Goal: Use online tool/utility

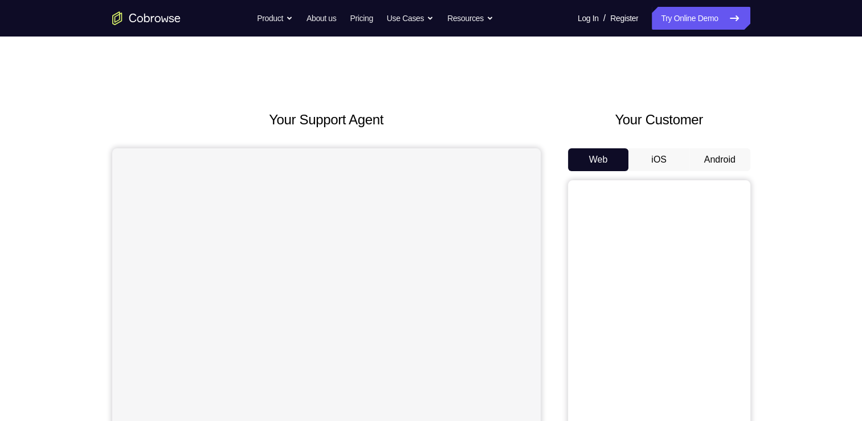
click at [723, 161] on button "Android" at bounding box center [720, 159] width 61 height 23
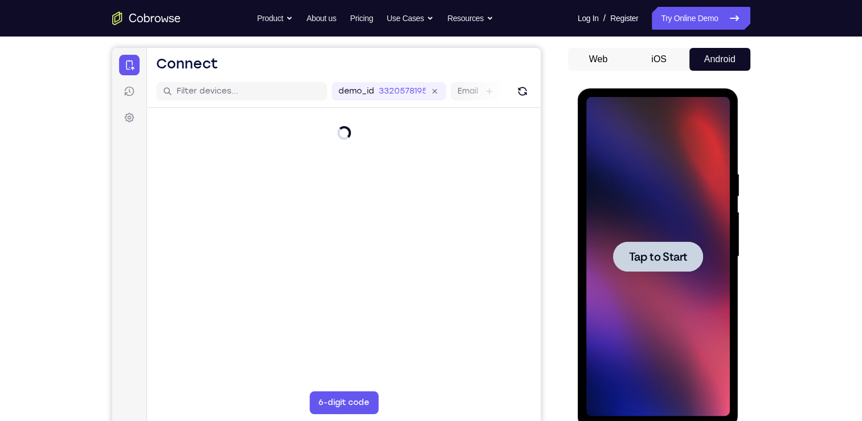
click at [641, 234] on div at bounding box center [658, 256] width 144 height 319
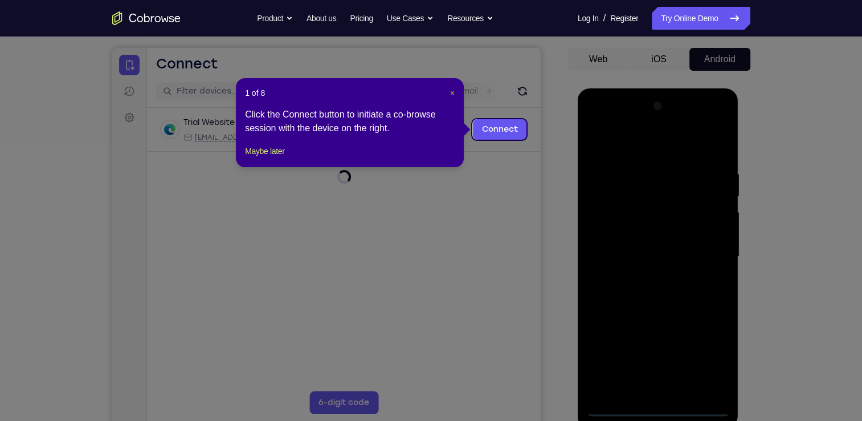
click at [452, 94] on span "×" at bounding box center [452, 92] width 5 height 9
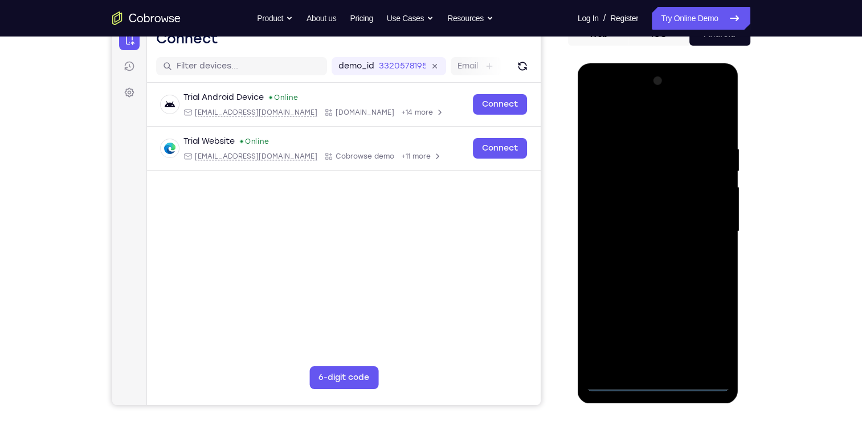
scroll to position [127, 0]
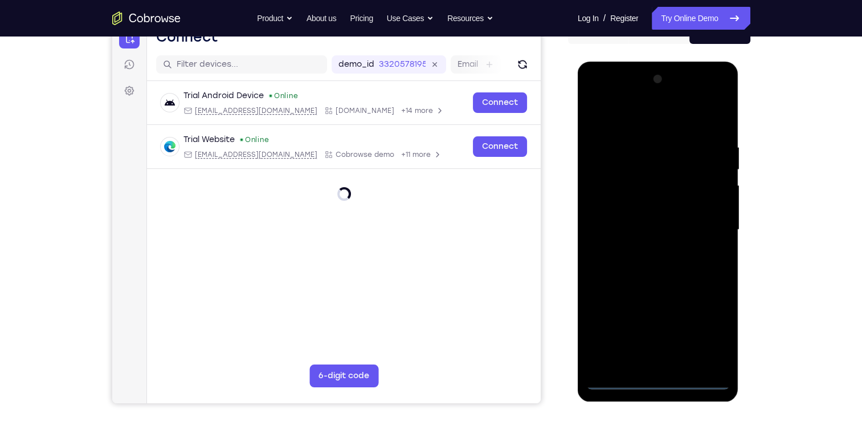
click at [659, 378] on div at bounding box center [658, 229] width 144 height 319
click at [707, 331] on div at bounding box center [658, 229] width 144 height 319
click at [647, 125] on div at bounding box center [658, 229] width 144 height 319
click at [611, 198] on div at bounding box center [658, 229] width 144 height 319
click at [646, 230] on div at bounding box center [658, 229] width 144 height 319
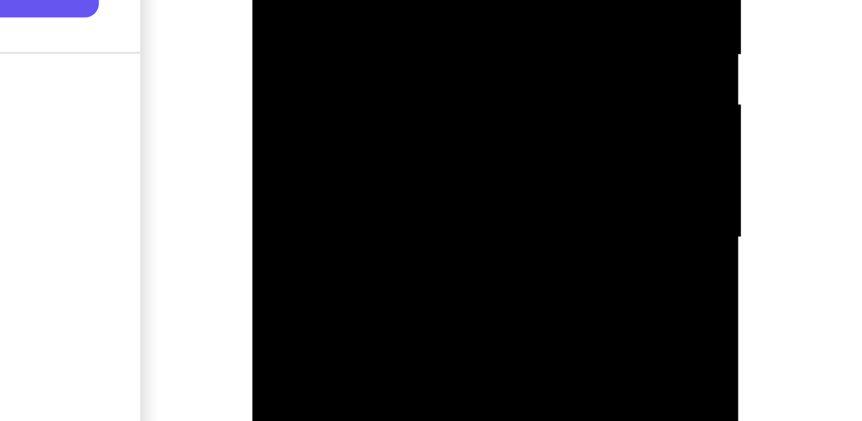
drag, startPoint x: 335, startPoint y: -73, endPoint x: 348, endPoint y: -66, distance: 14.8
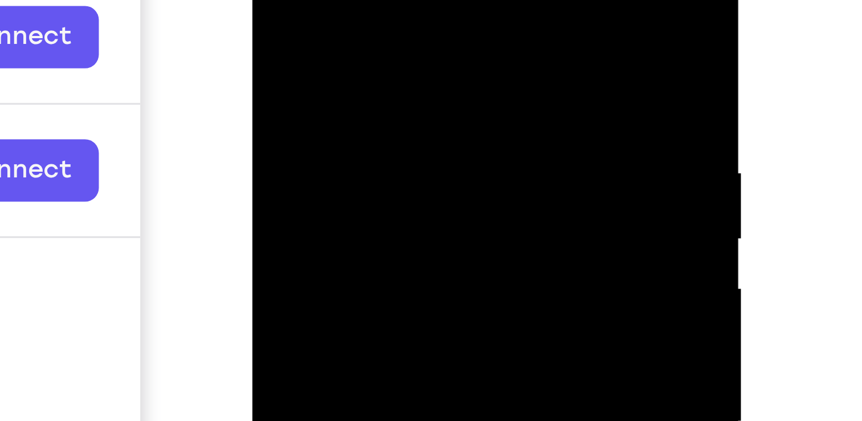
click at [370, 0] on div at bounding box center [333, 81] width 144 height 319
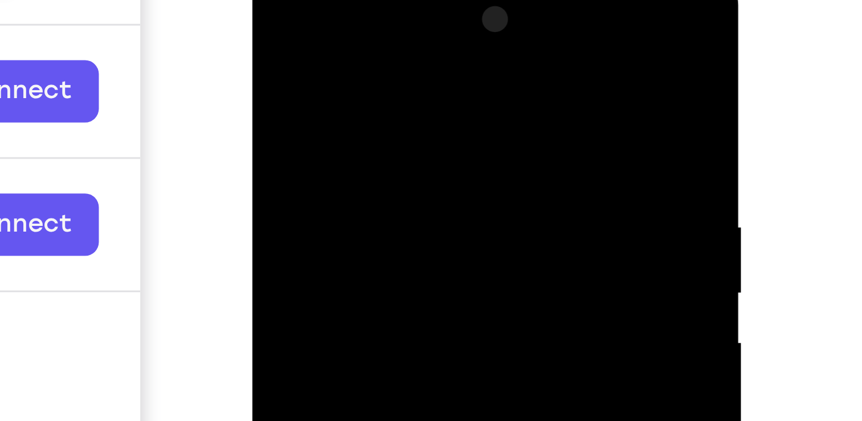
click at [271, 18] on div at bounding box center [333, 134] width 144 height 319
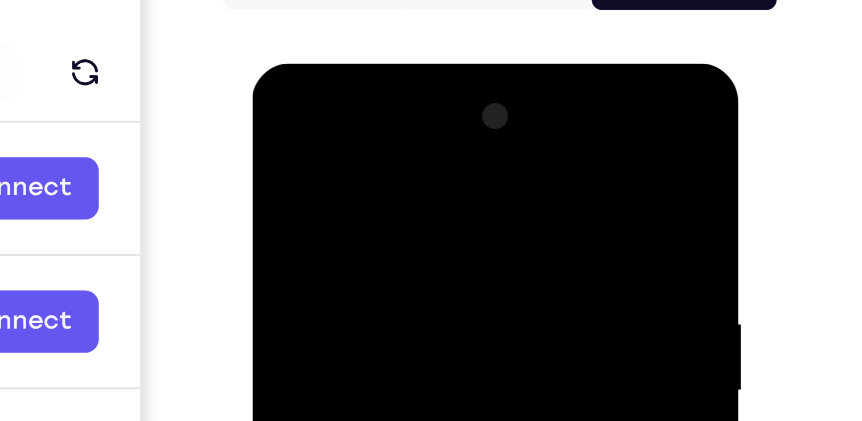
click at [323, 103] on div at bounding box center [333, 231] width 144 height 319
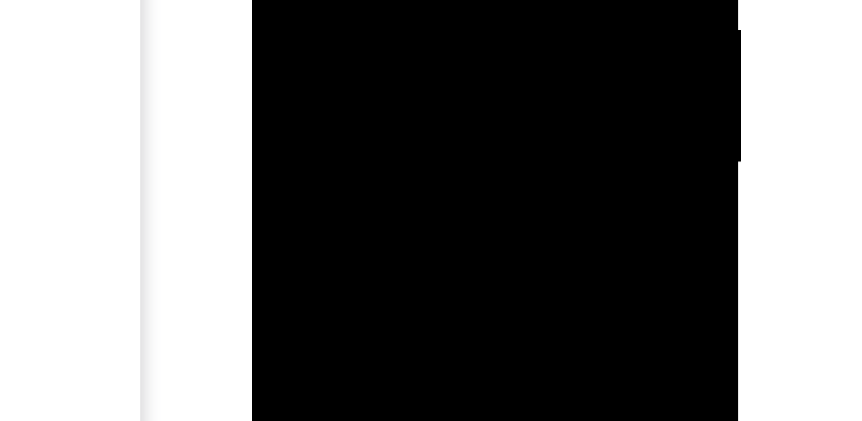
drag, startPoint x: 331, startPoint y: -169, endPoint x: 329, endPoint y: -179, distance: 9.8
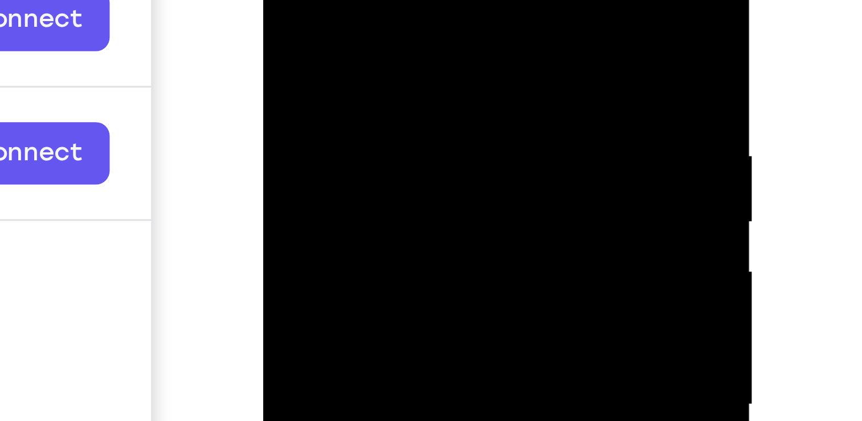
click at [300, 7] on div at bounding box center [344, 63] width 144 height 319
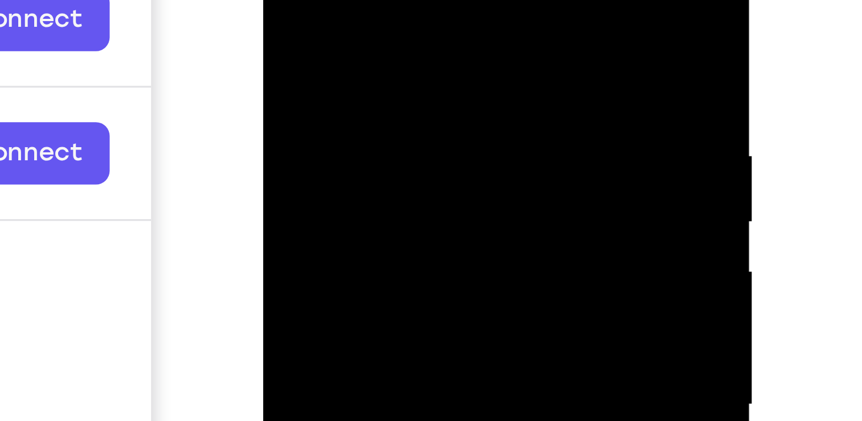
click at [300, 7] on div at bounding box center [344, 63] width 144 height 319
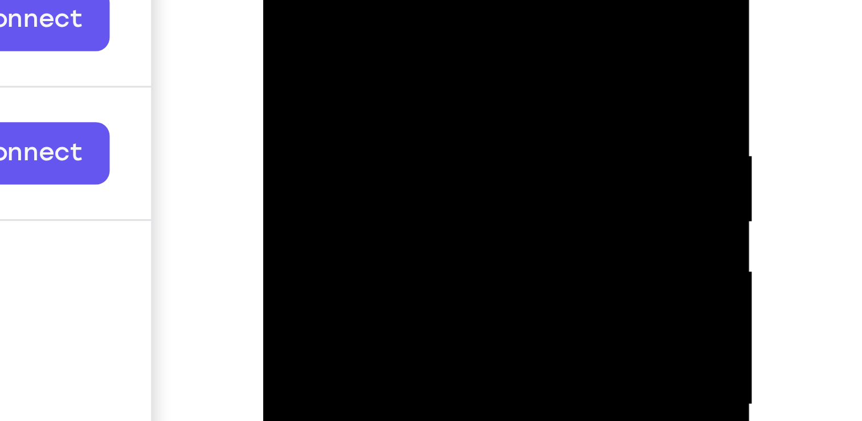
click at [300, 7] on div at bounding box center [344, 63] width 144 height 319
click at [297, 10] on div at bounding box center [344, 63] width 144 height 319
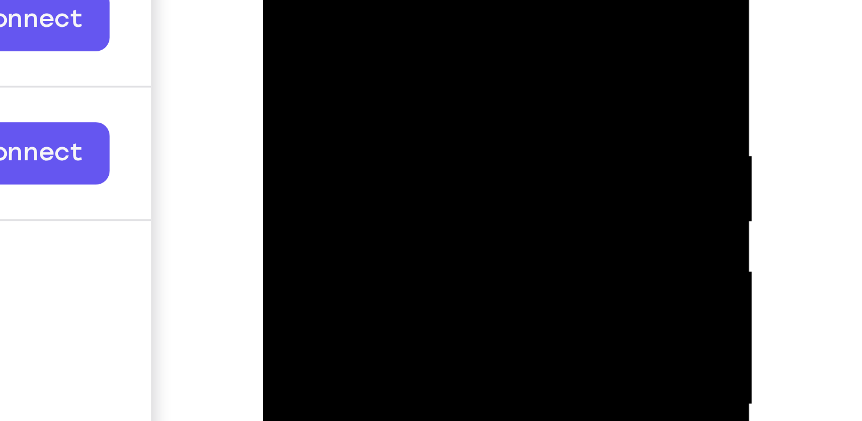
click at [297, 10] on div at bounding box center [344, 63] width 144 height 319
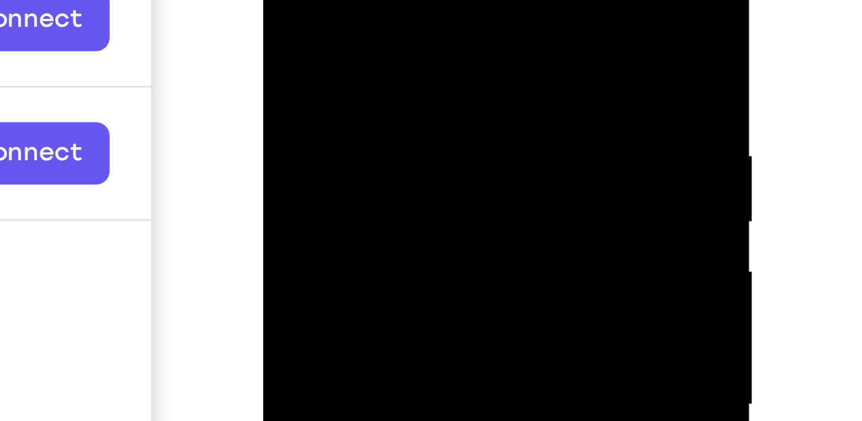
click at [297, 10] on div at bounding box center [344, 63] width 144 height 319
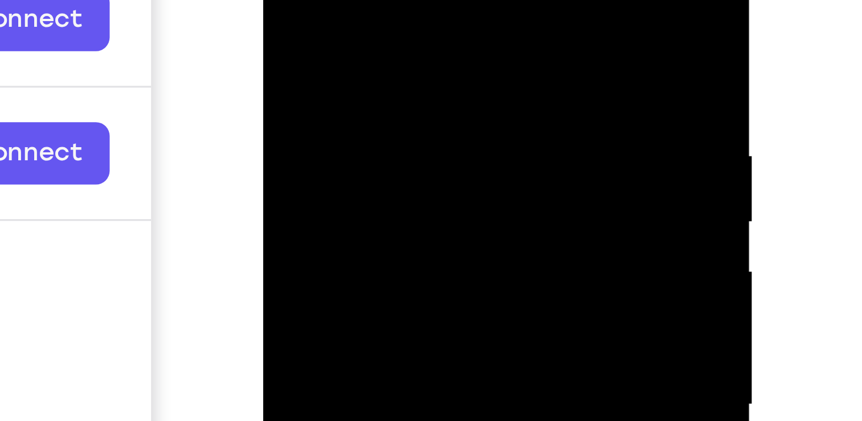
click at [297, 10] on div at bounding box center [344, 63] width 144 height 319
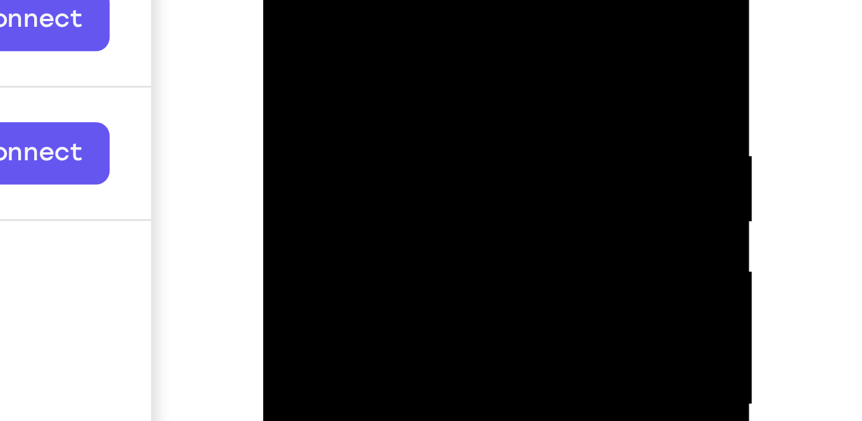
click at [297, 10] on div at bounding box center [344, 63] width 144 height 319
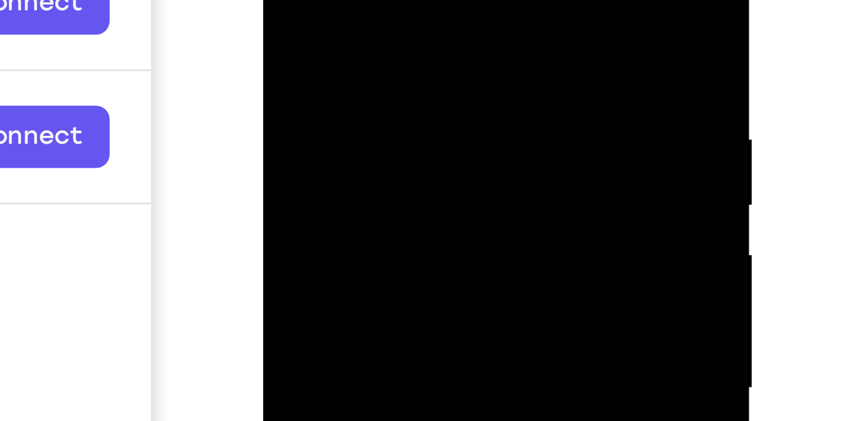
click at [327, 0] on div at bounding box center [344, 47] width 144 height 319
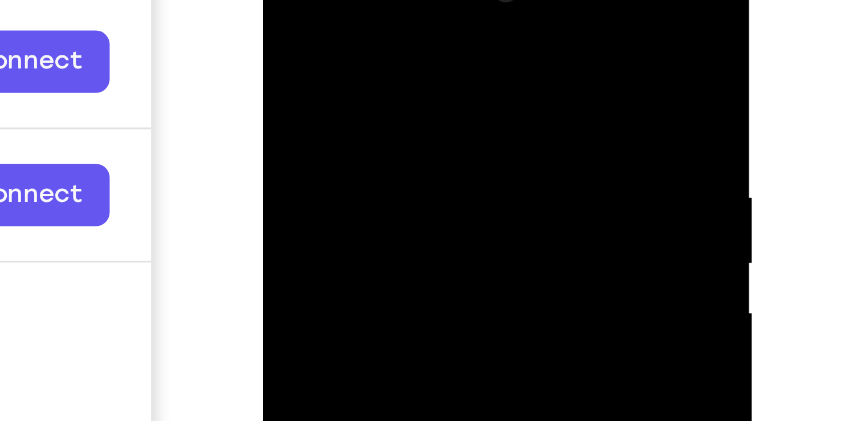
click at [401, 0] on div at bounding box center [344, 105] width 144 height 319
click at [358, 18] on div at bounding box center [344, 105] width 144 height 319
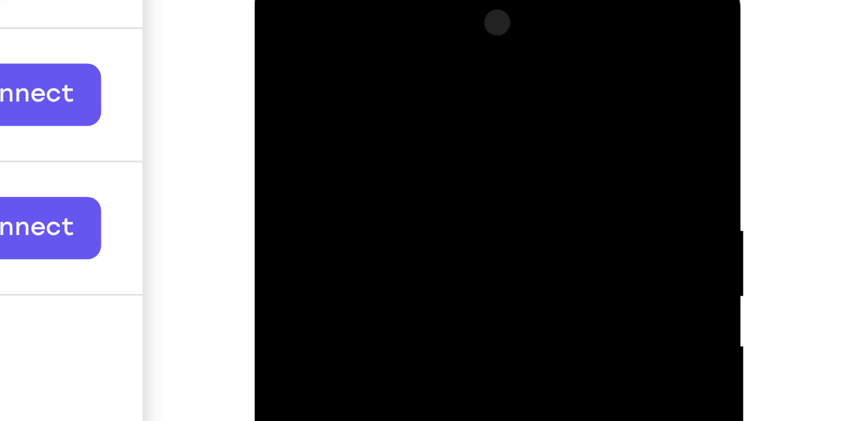
click at [396, 83] on div at bounding box center [335, 138] width 144 height 319
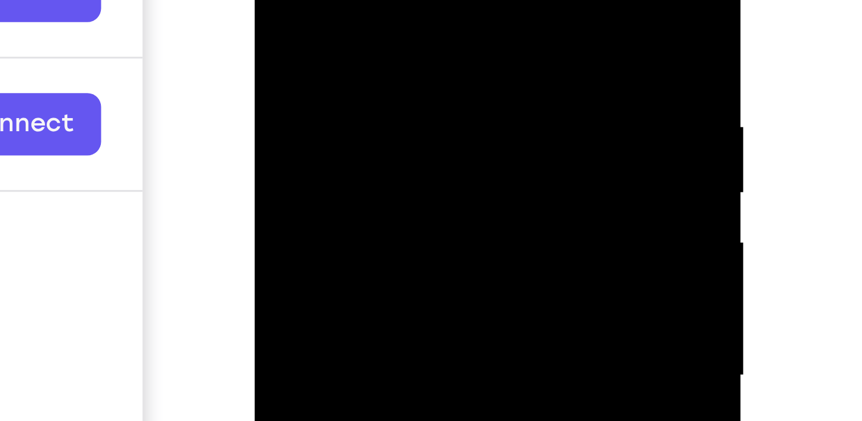
click at [394, 0] on div at bounding box center [335, 34] width 144 height 319
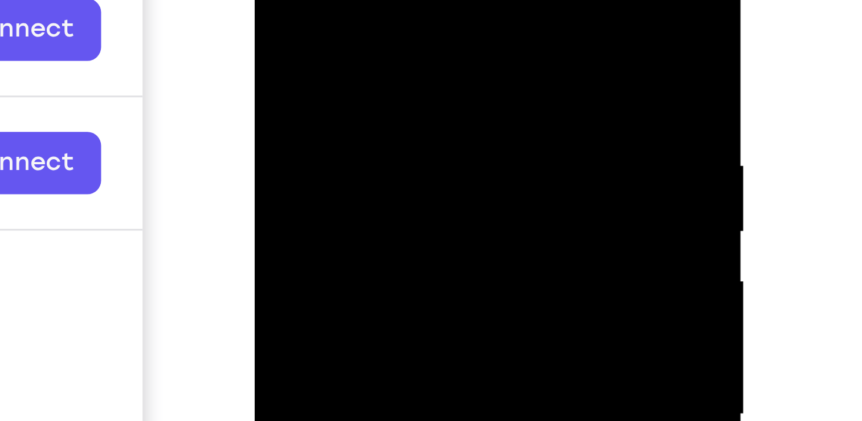
click at [380, 0] on div at bounding box center [335, 73] width 144 height 319
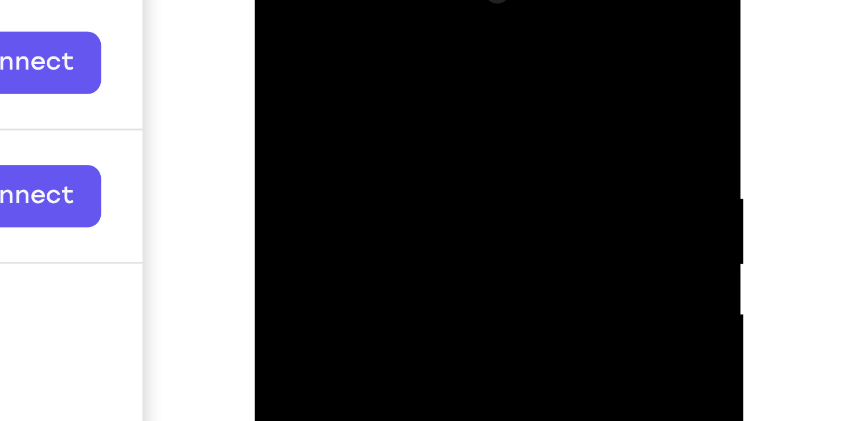
click at [393, 0] on div at bounding box center [335, 106] width 144 height 319
drag, startPoint x: 340, startPoint y: 78, endPoint x: 334, endPoint y: -55, distance: 132.9
click at [334, 0] on div at bounding box center [335, 108] width 161 height 340
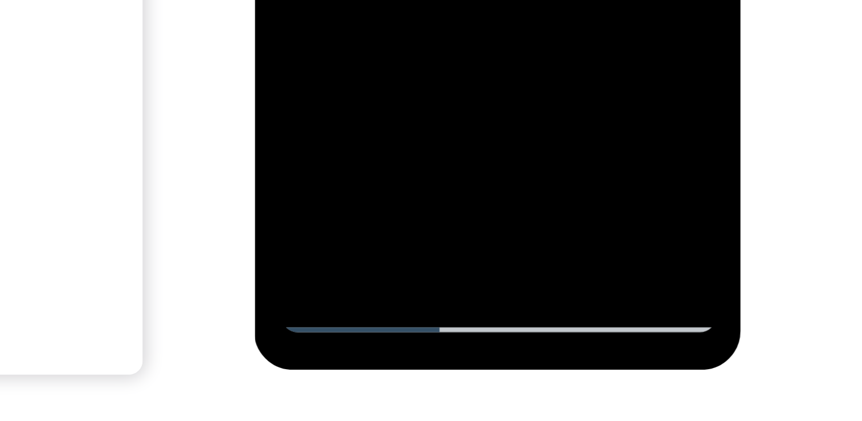
drag, startPoint x: 331, startPoint y: -398, endPoint x: 324, endPoint y: -457, distance: 59.2
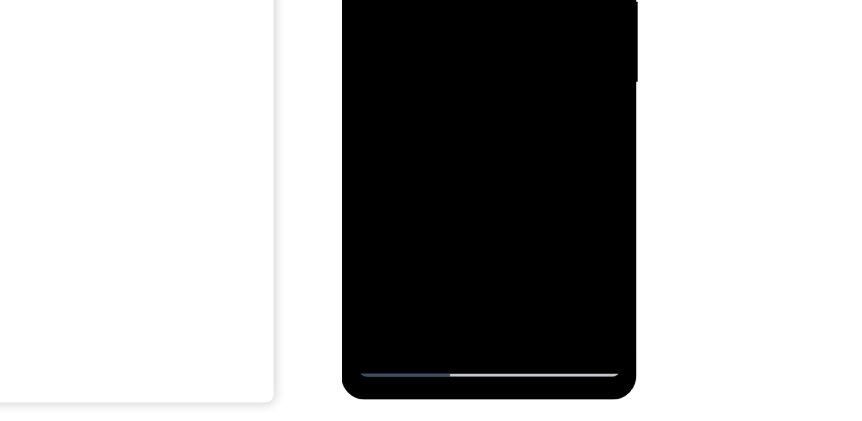
drag, startPoint x: 426, startPoint y: -38, endPoint x: 401, endPoint y: -126, distance: 91.3
drag, startPoint x: 421, startPoint y: 22, endPoint x: 421, endPoint y: -89, distance: 110.6
drag, startPoint x: 419, startPoint y: 22, endPoint x: 423, endPoint y: -89, distance: 111.2
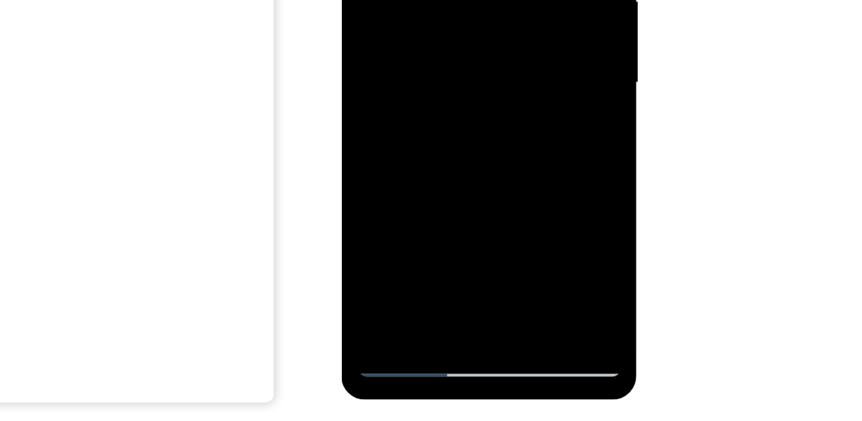
drag, startPoint x: 421, startPoint y: -13, endPoint x: 427, endPoint y: -105, distance: 93.1
drag, startPoint x: 422, startPoint y: 9, endPoint x: 424, endPoint y: -98, distance: 107.2
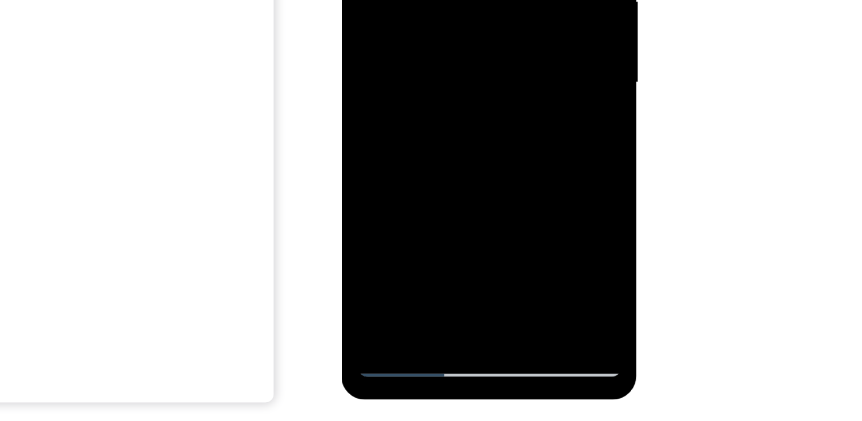
drag, startPoint x: 426, startPoint y: 5, endPoint x: 423, endPoint y: -104, distance: 108.3
drag, startPoint x: 428, startPoint y: 6, endPoint x: 431, endPoint y: -101, distance: 107.2
drag, startPoint x: 427, startPoint y: 4, endPoint x: 426, endPoint y: -79, distance: 82.6
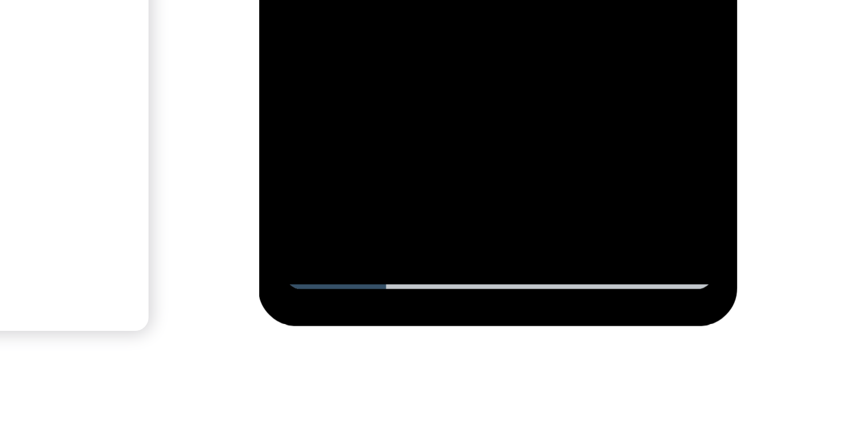
scroll to position [139, 0]
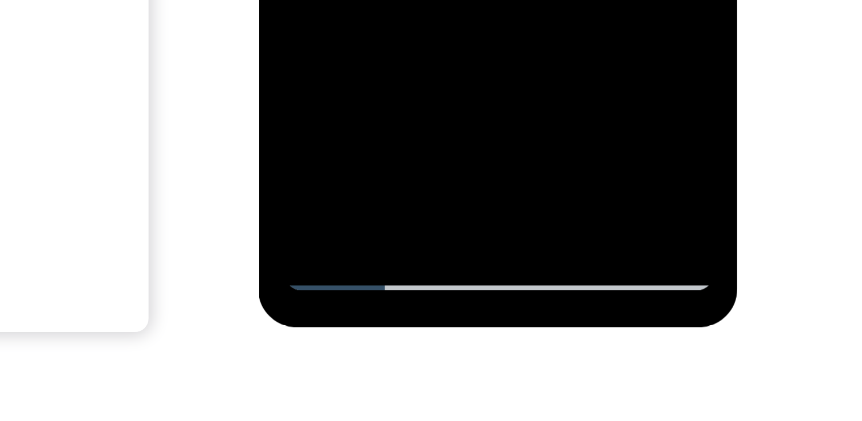
drag, startPoint x: 340, startPoint y: -412, endPoint x: 338, endPoint y: -463, distance: 51.3
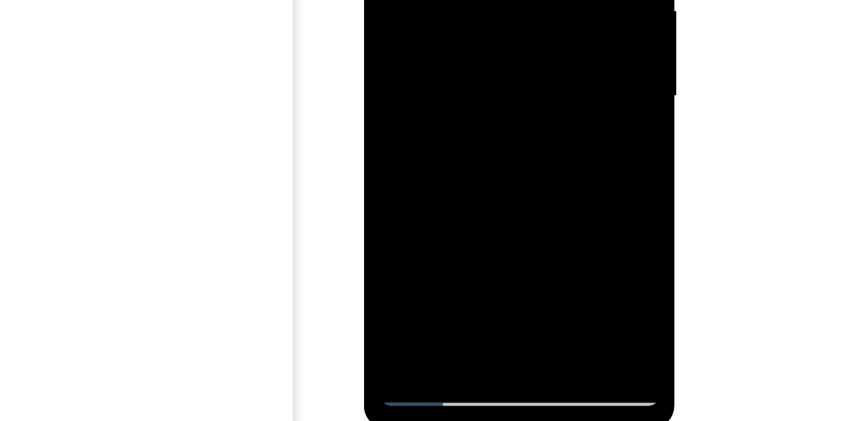
scroll to position [132, 0]
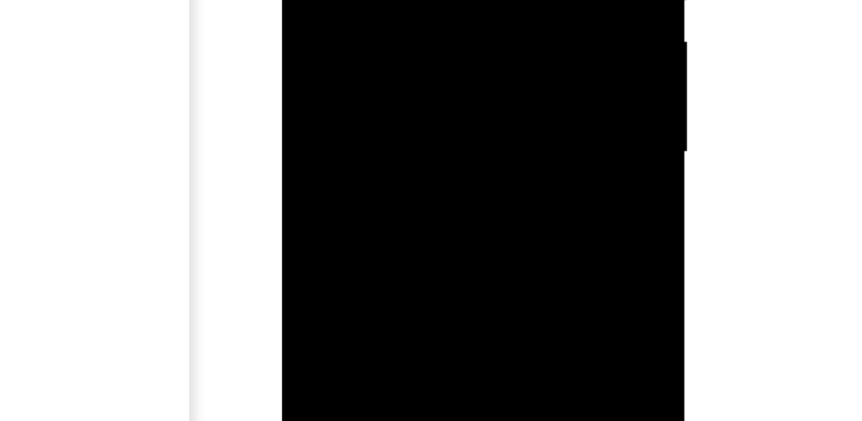
drag, startPoint x: 370, startPoint y: -75, endPoint x: 374, endPoint y: -170, distance: 94.7
drag, startPoint x: 367, startPoint y: -45, endPoint x: 369, endPoint y: -120, distance: 74.7
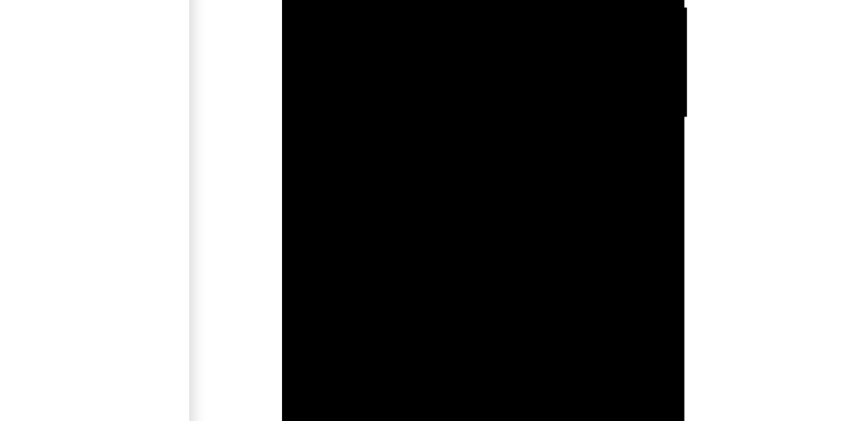
drag, startPoint x: 350, startPoint y: -84, endPoint x: 352, endPoint y: -148, distance: 63.8
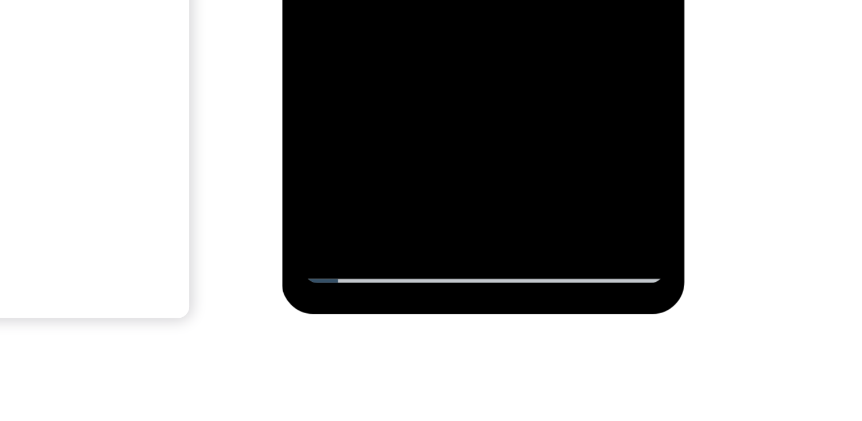
scroll to position [159, 0]
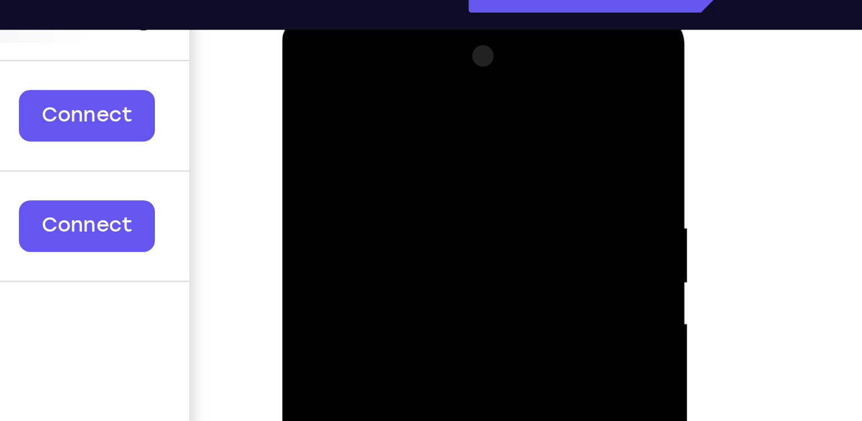
click at [358, 45] on div at bounding box center [363, 180] width 144 height 319
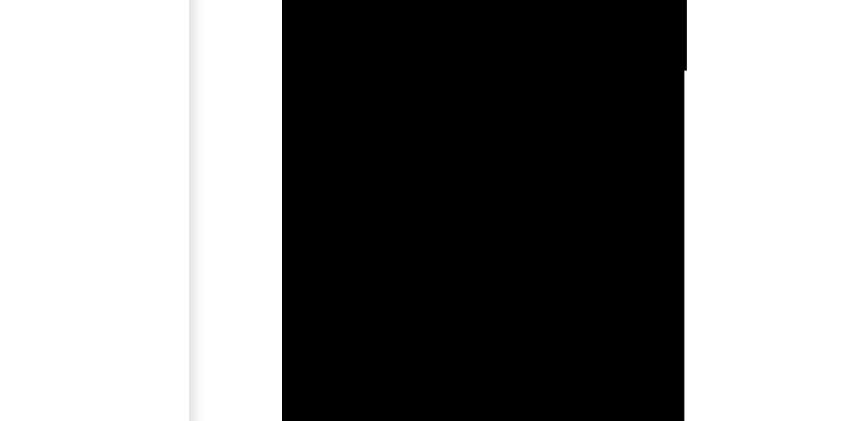
scroll to position [191, 0]
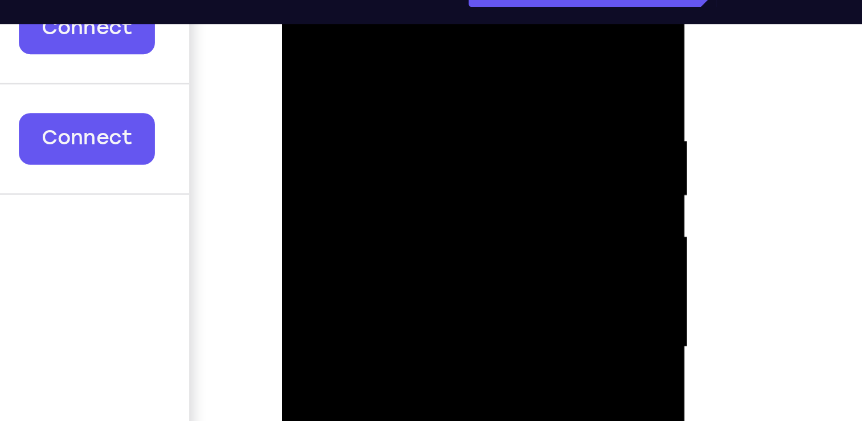
click at [354, 42] on div at bounding box center [363, 93] width 144 height 319
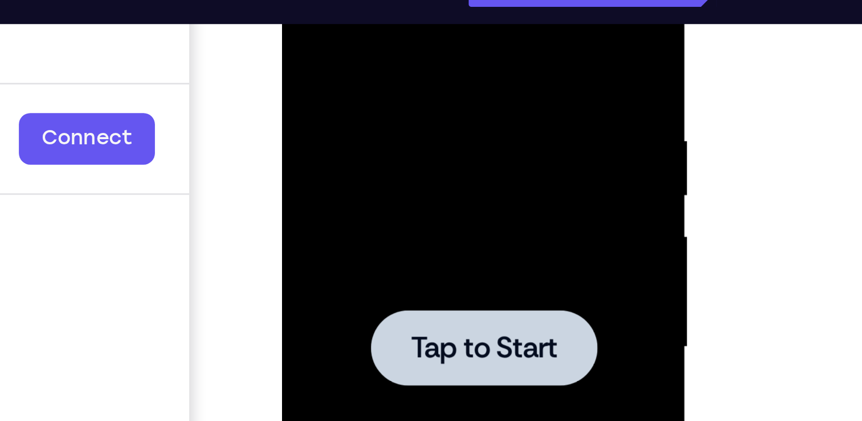
click at [363, 80] on div at bounding box center [362, 93] width 90 height 30
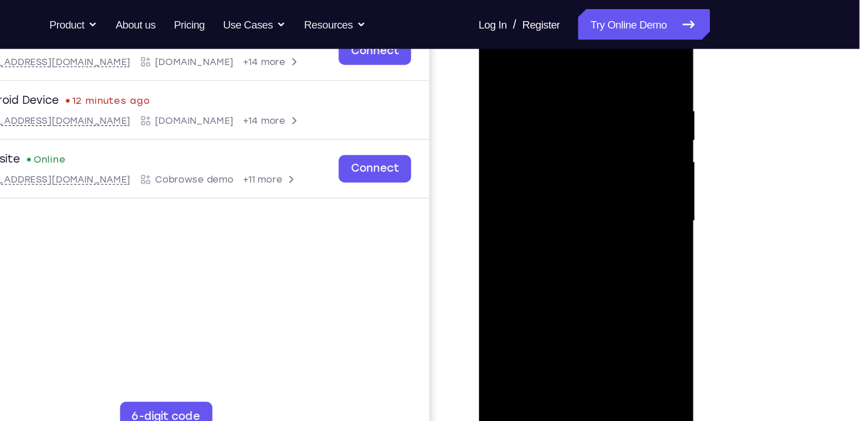
scroll to position [191, 0]
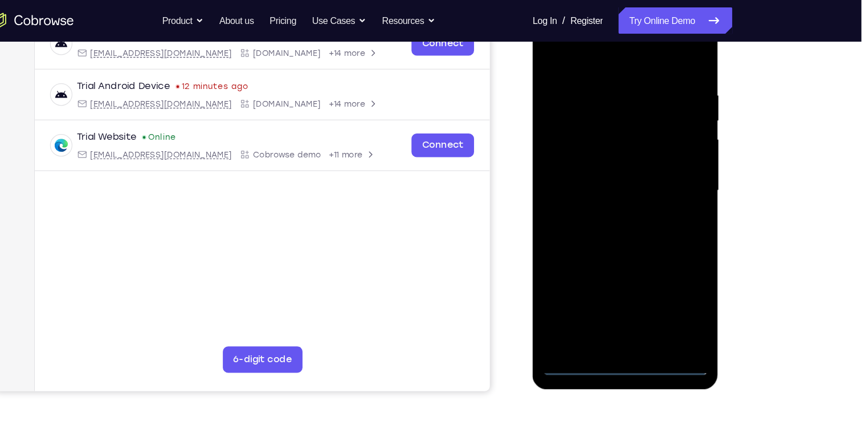
click at [613, 311] on div at bounding box center [613, 164] width 144 height 319
click at [614, 317] on div at bounding box center [613, 164] width 144 height 319
click at [661, 268] on div at bounding box center [613, 164] width 144 height 319
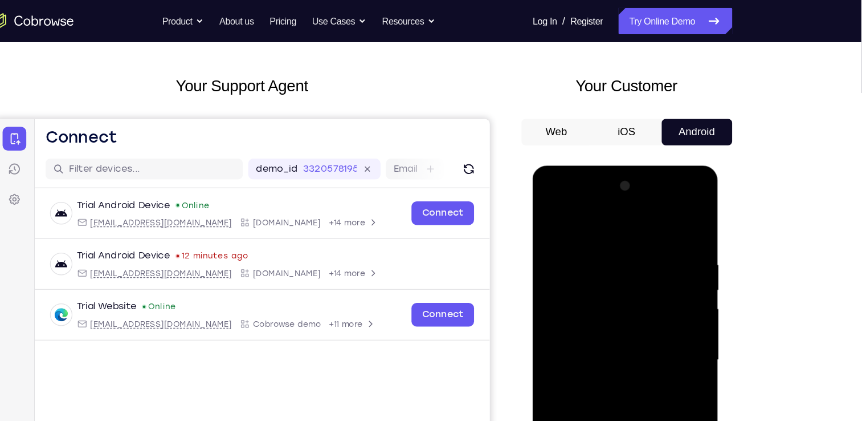
scroll to position [46, 0]
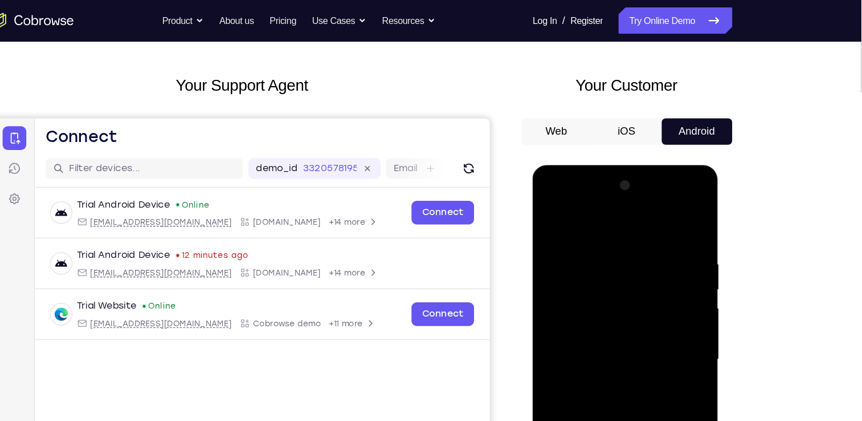
click at [606, 227] on div at bounding box center [613, 332] width 144 height 319
click at [565, 299] on div at bounding box center [613, 332] width 144 height 319
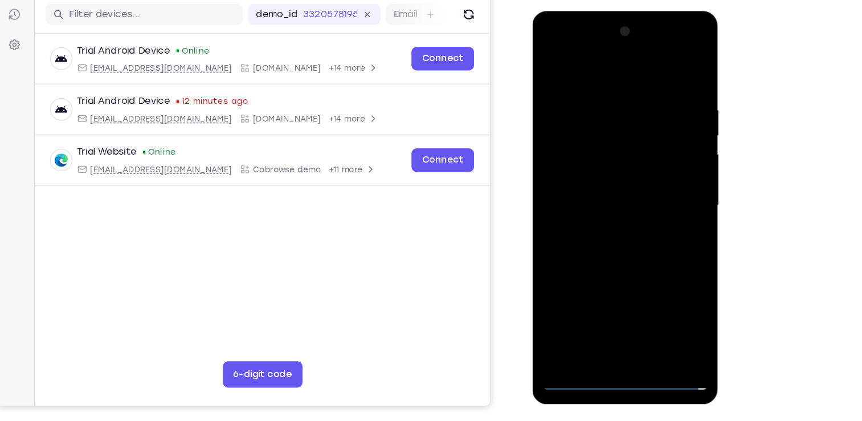
scroll to position [123, 0]
click at [586, 184] on div at bounding box center [613, 178] width 144 height 319
click at [592, 167] on div at bounding box center [613, 178] width 144 height 319
click at [590, 198] on div at bounding box center [613, 178] width 144 height 319
click at [614, 207] on div at bounding box center [613, 178] width 144 height 319
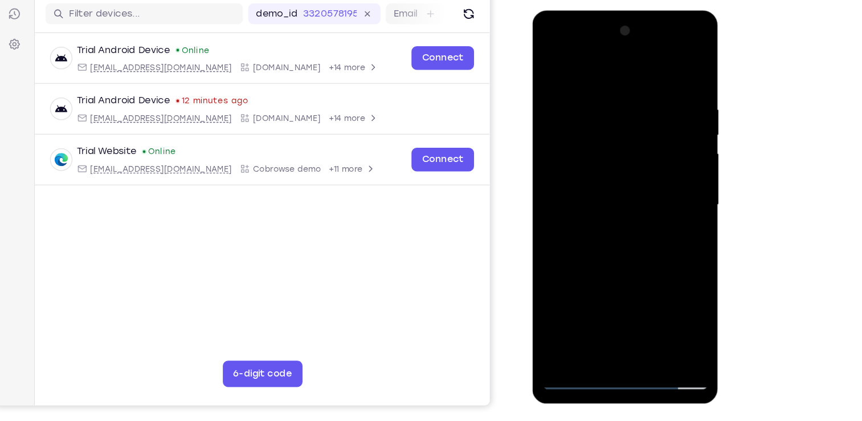
click at [619, 199] on div at bounding box center [613, 178] width 144 height 319
click at [670, 208] on div at bounding box center [613, 178] width 144 height 319
click at [670, 166] on div at bounding box center [613, 178] width 144 height 319
click at [615, 195] on div at bounding box center [613, 178] width 144 height 319
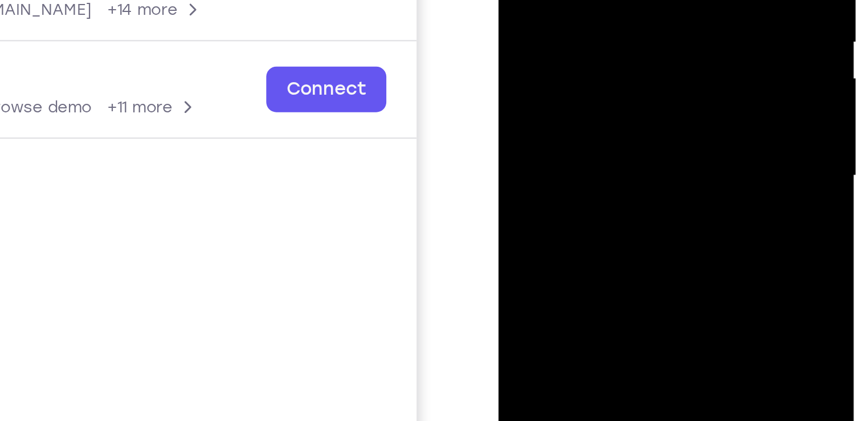
scroll to position [123, 0]
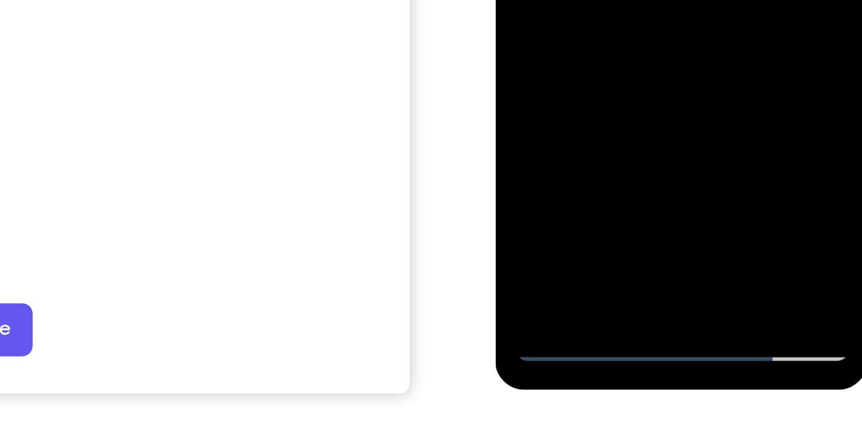
scroll to position [123, 0]
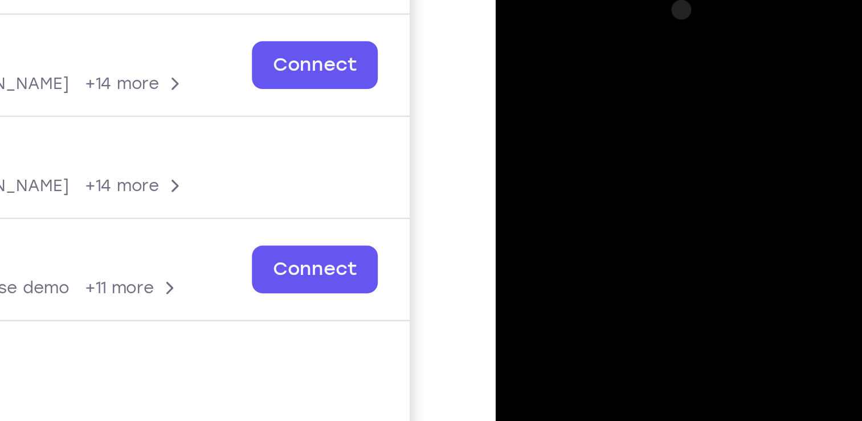
scroll to position [156, 0]
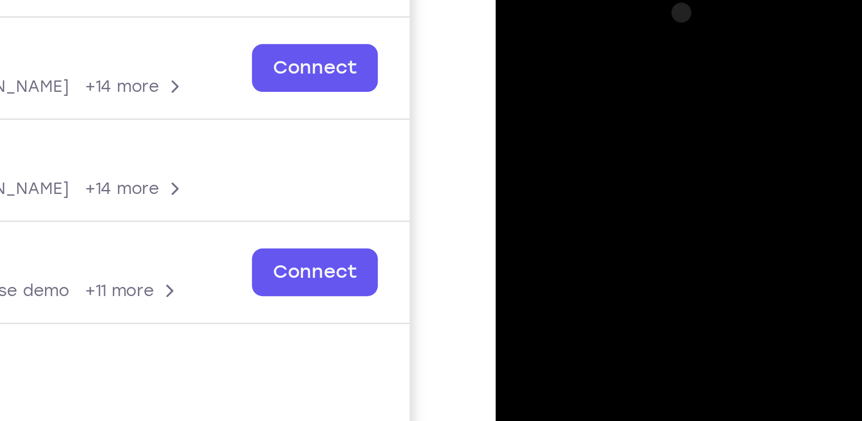
click at [571, 9] on div at bounding box center [576, 141] width 144 height 319
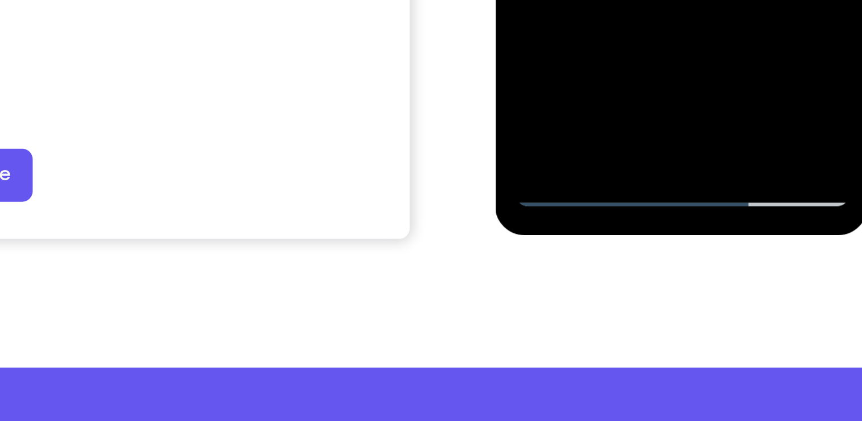
scroll to position [187, 0]
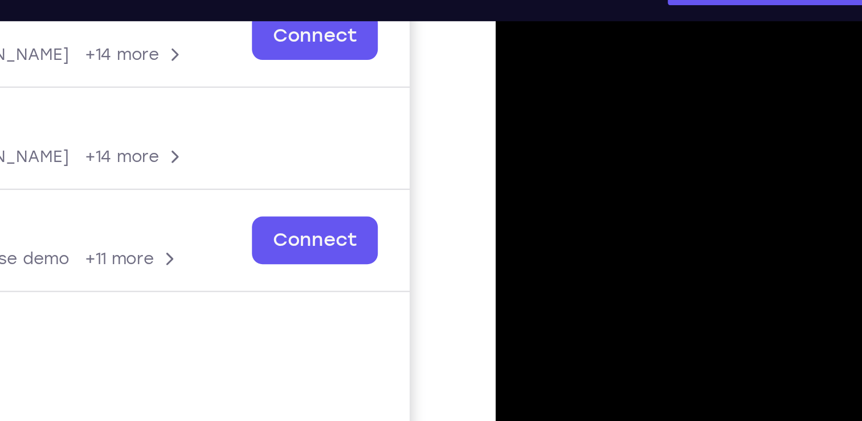
click at [531, 58] on div at bounding box center [576, 108] width 144 height 319
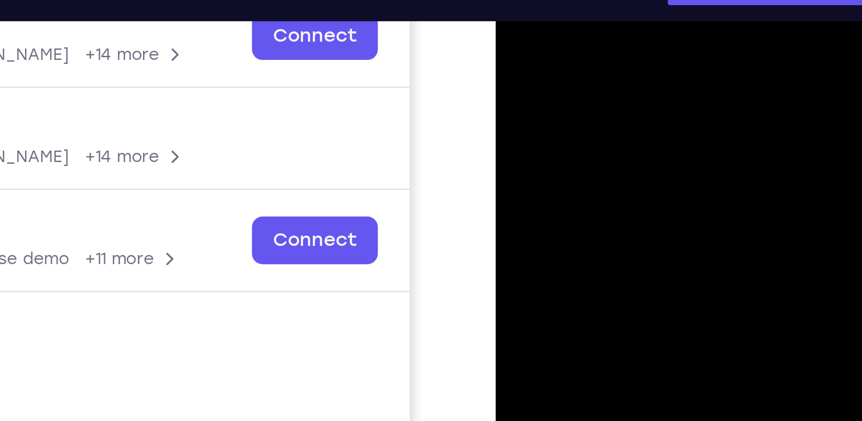
click at [531, 58] on div at bounding box center [576, 108] width 144 height 319
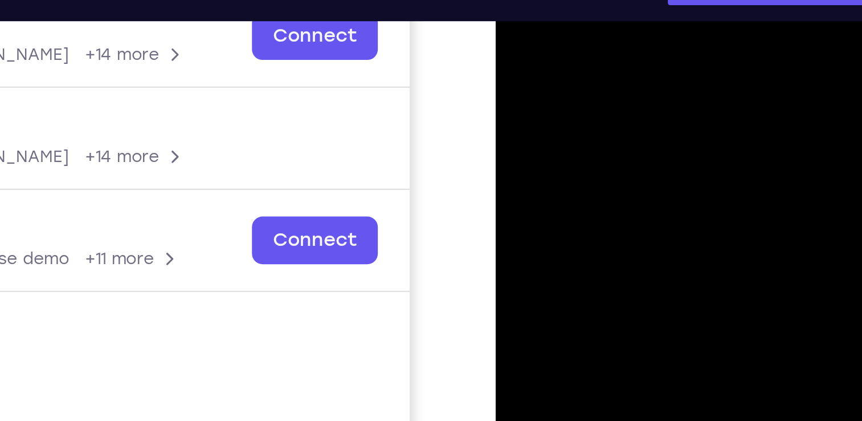
click at [531, 58] on div at bounding box center [576, 108] width 144 height 319
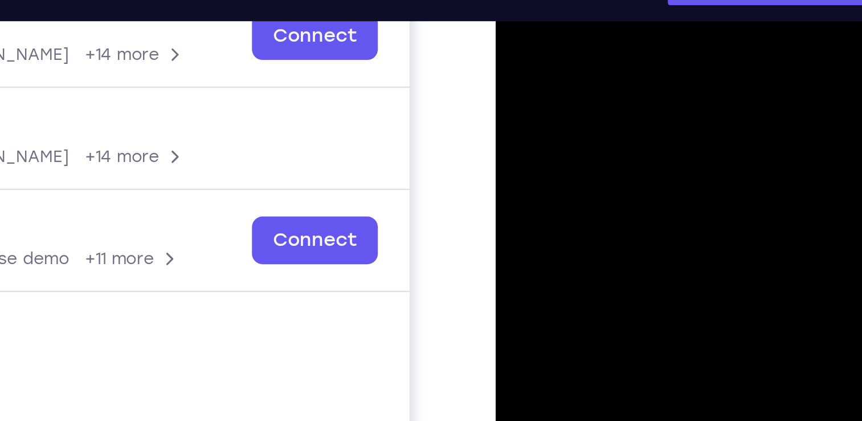
click at [531, 58] on div at bounding box center [576, 108] width 144 height 319
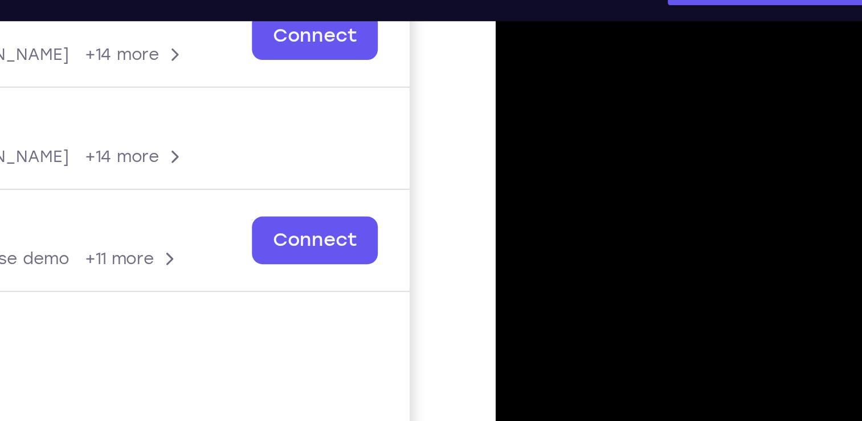
click at [531, 58] on div at bounding box center [576, 108] width 144 height 319
click at [520, 36] on div at bounding box center [576, 108] width 144 height 319
click at [513, 48] on div at bounding box center [576, 108] width 144 height 319
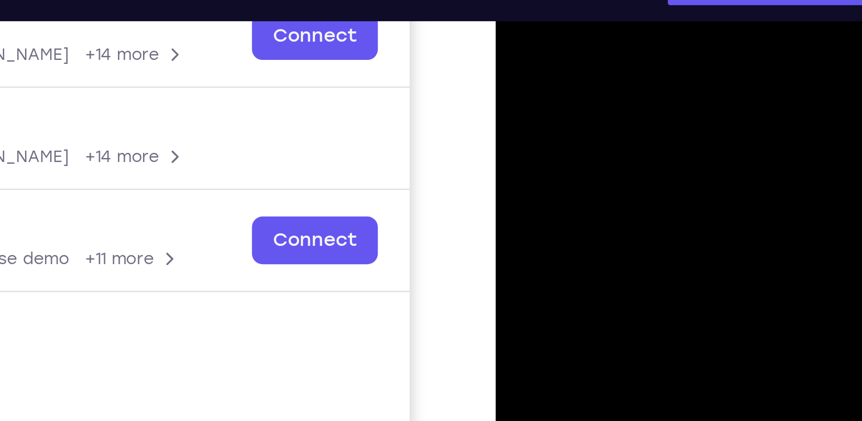
click at [513, 48] on div at bounding box center [576, 108] width 144 height 319
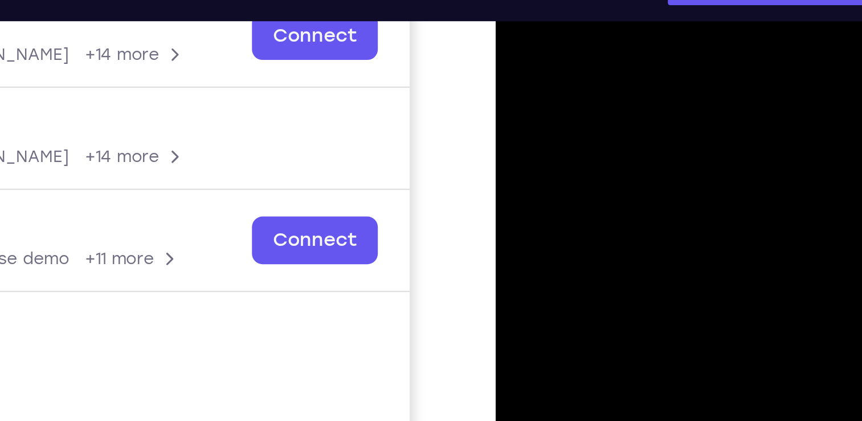
click at [513, 48] on div at bounding box center [576, 108] width 144 height 319
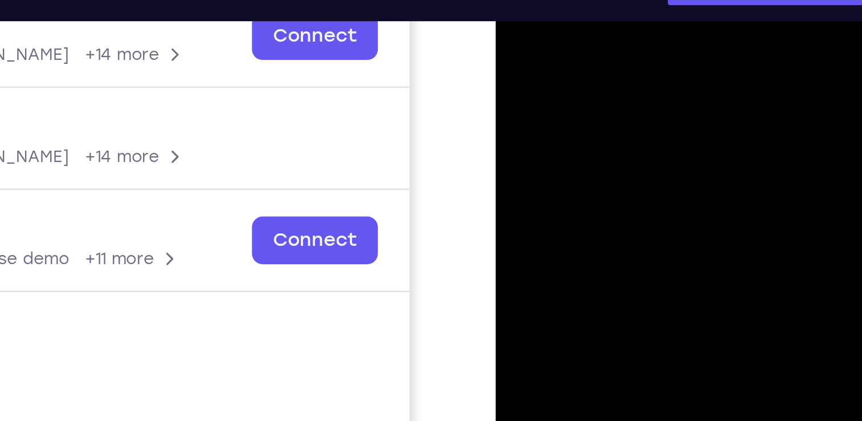
click at [513, 48] on div at bounding box center [576, 108] width 144 height 319
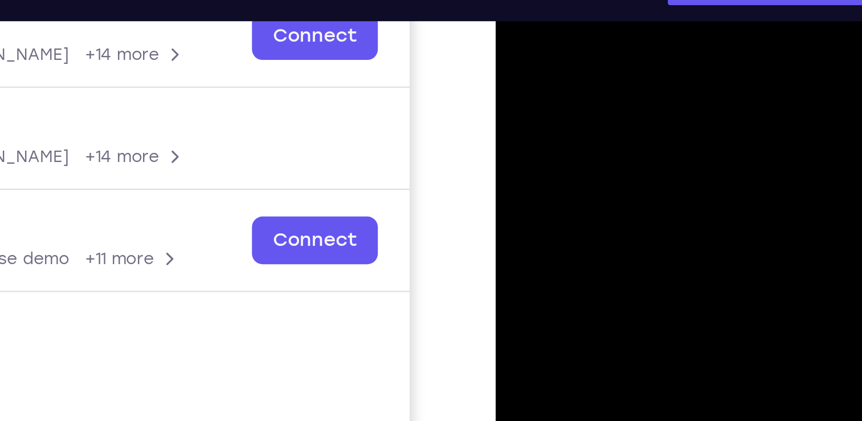
click at [513, 48] on div at bounding box center [576, 108] width 144 height 319
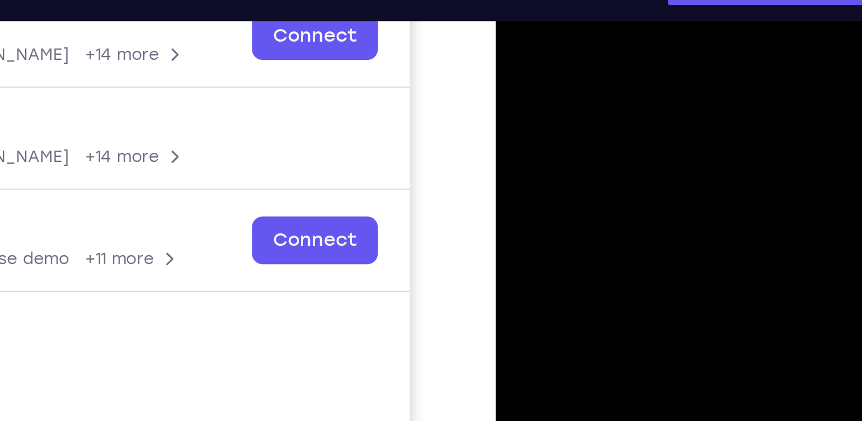
click at [513, 48] on div at bounding box center [576, 108] width 144 height 319
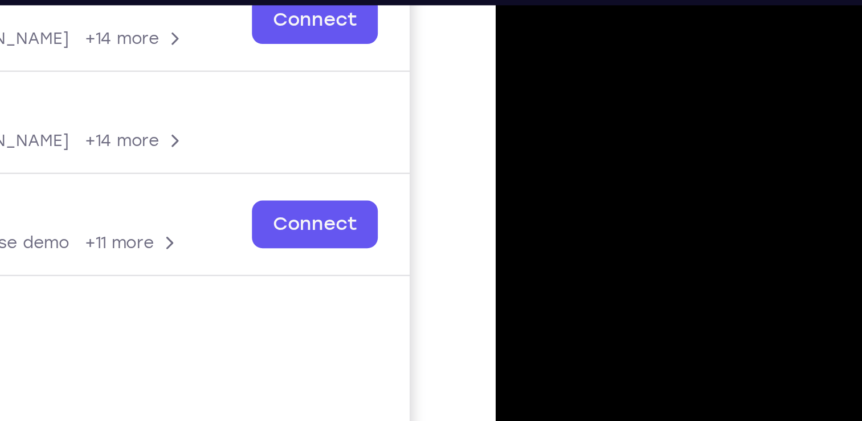
click at [558, 4] on div at bounding box center [576, 92] width 144 height 319
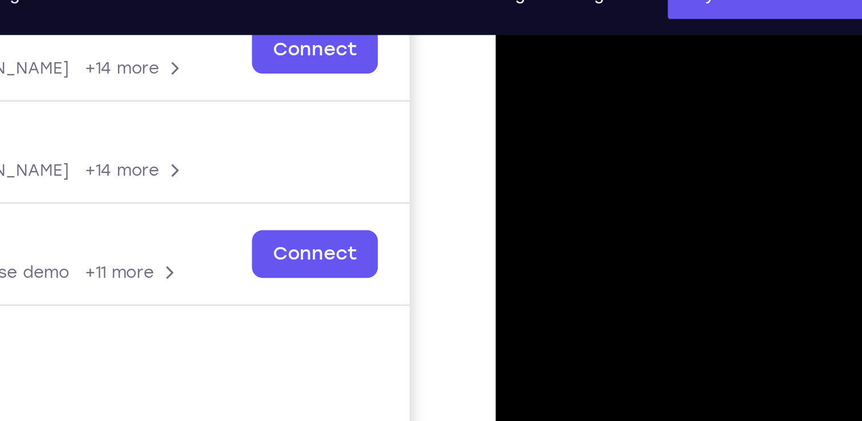
click at [633, 14] on div at bounding box center [576, 122] width 144 height 319
click at [638, 3] on div at bounding box center [576, 122] width 144 height 319
click at [556, 67] on div at bounding box center [576, 122] width 144 height 319
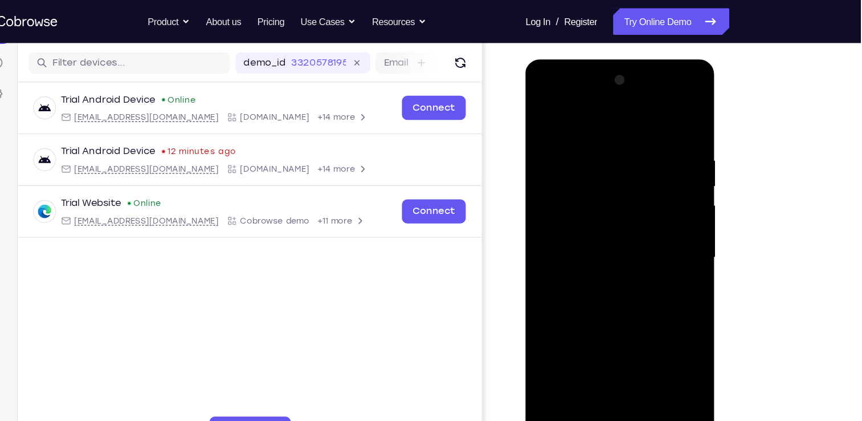
scroll to position [138, 0]
drag, startPoint x: 615, startPoint y: 308, endPoint x: 615, endPoint y: 116, distance: 192.6
click at [615, 116] on div at bounding box center [606, 227] width 144 height 319
drag, startPoint x: 607, startPoint y: 295, endPoint x: 626, endPoint y: 56, distance: 239.5
click at [626, 59] on html "Online web based iOS Simulators and Android Emulators. Run iPhone, iPad, Mobile…" at bounding box center [606, 230] width 162 height 342
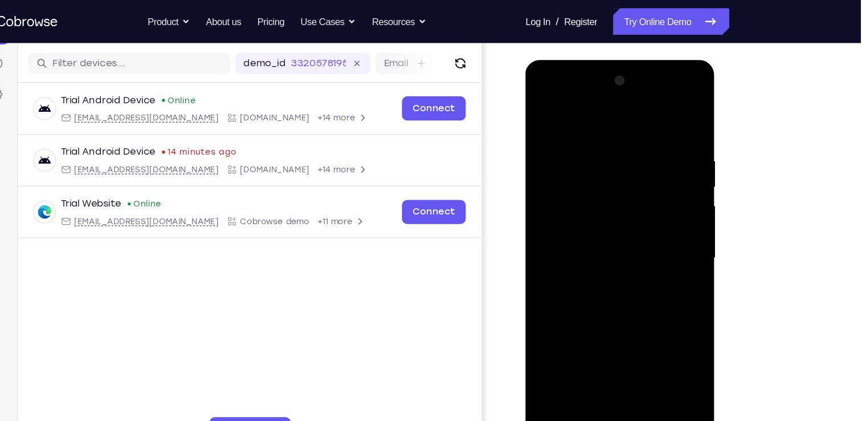
drag, startPoint x: 617, startPoint y: 231, endPoint x: 617, endPoint y: 365, distance: 133.9
click at [617, 365] on div at bounding box center [606, 227] width 144 height 319
drag, startPoint x: 601, startPoint y: 210, endPoint x: 591, endPoint y: 349, distance: 139.4
click at [591, 349] on div at bounding box center [606, 227] width 144 height 319
drag, startPoint x: 595, startPoint y: 271, endPoint x: 592, endPoint y: 95, distance: 175.5
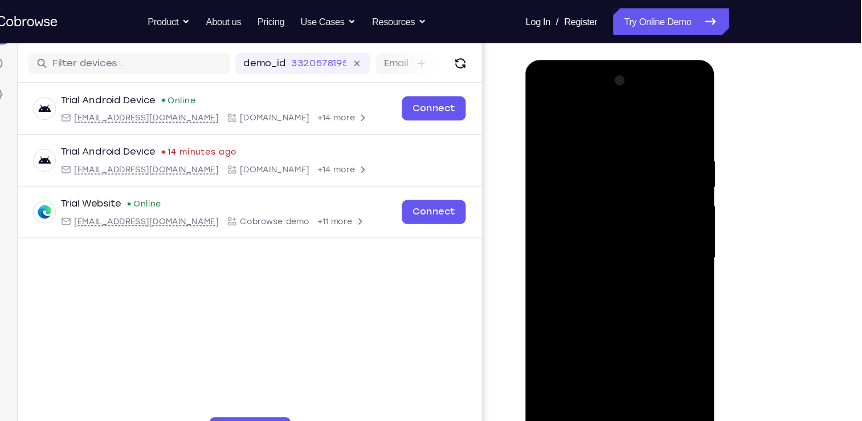
click at [592, 95] on div at bounding box center [606, 227] width 144 height 319
drag, startPoint x: 601, startPoint y: 311, endPoint x: 605, endPoint y: 160, distance: 150.5
click at [605, 160] on div at bounding box center [606, 227] width 144 height 319
drag, startPoint x: 611, startPoint y: 315, endPoint x: 619, endPoint y: 213, distance: 102.3
click at [619, 213] on div at bounding box center [606, 227] width 144 height 319
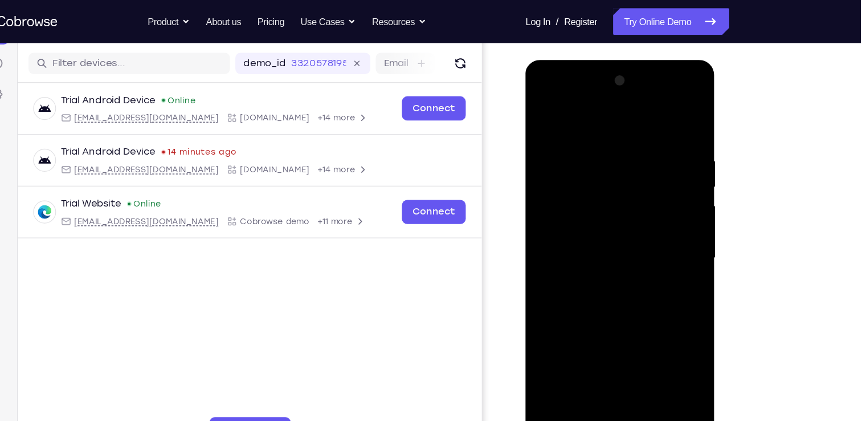
drag, startPoint x: 602, startPoint y: 307, endPoint x: 604, endPoint y: 161, distance: 146.5
click at [604, 161] on div at bounding box center [606, 227] width 144 height 319
click at [548, 293] on div at bounding box center [606, 227] width 144 height 319
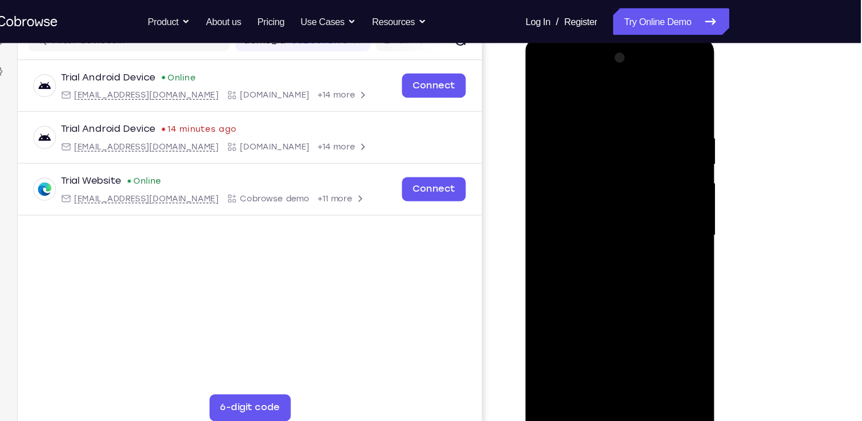
scroll to position [148, 0]
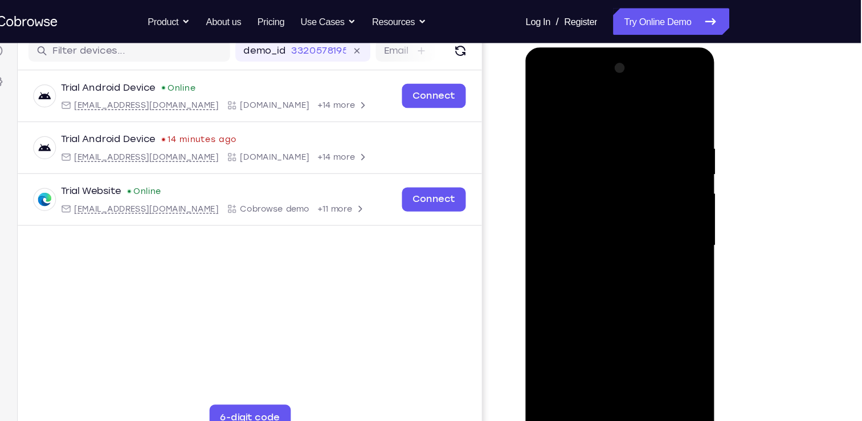
drag, startPoint x: 602, startPoint y: 252, endPoint x: 590, endPoint y: 111, distance: 141.8
click at [590, 111] on div at bounding box center [606, 215] width 144 height 319
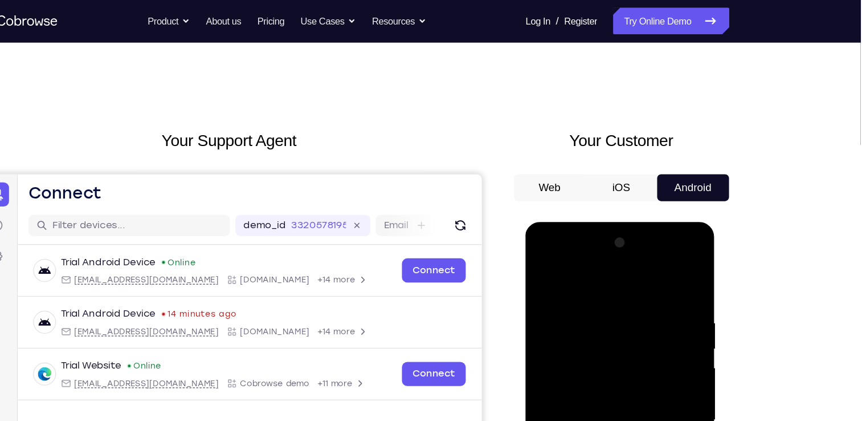
click at [540, 276] on div at bounding box center [606, 389] width 144 height 319
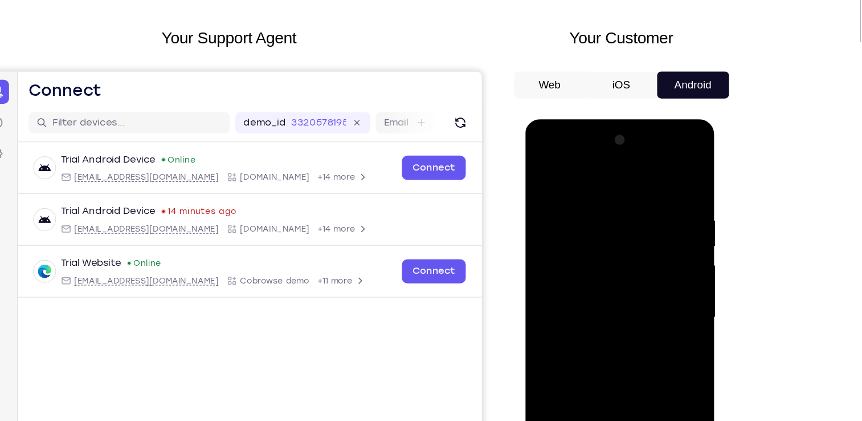
scroll to position [25, 0]
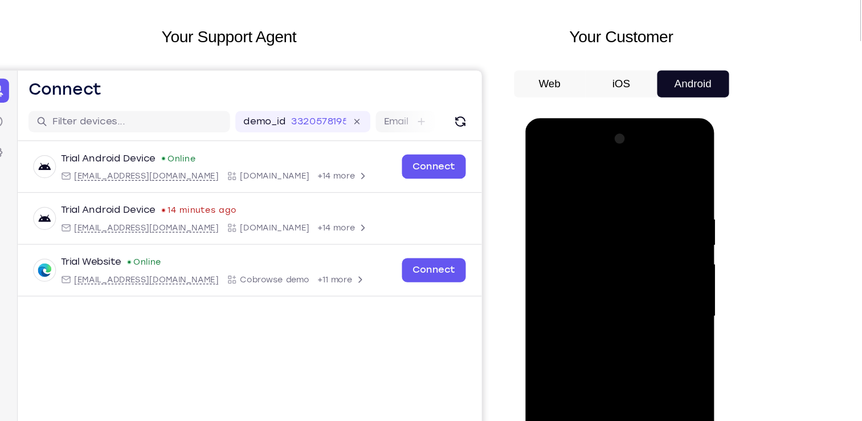
drag, startPoint x: 608, startPoint y: 242, endPoint x: 593, endPoint y: 139, distance: 103.6
click at [593, 139] on div at bounding box center [606, 286] width 144 height 319
drag, startPoint x: 606, startPoint y: 308, endPoint x: 610, endPoint y: 244, distance: 63.4
click at [610, 244] on div at bounding box center [606, 286] width 144 height 319
click at [655, 324] on div at bounding box center [606, 286] width 144 height 319
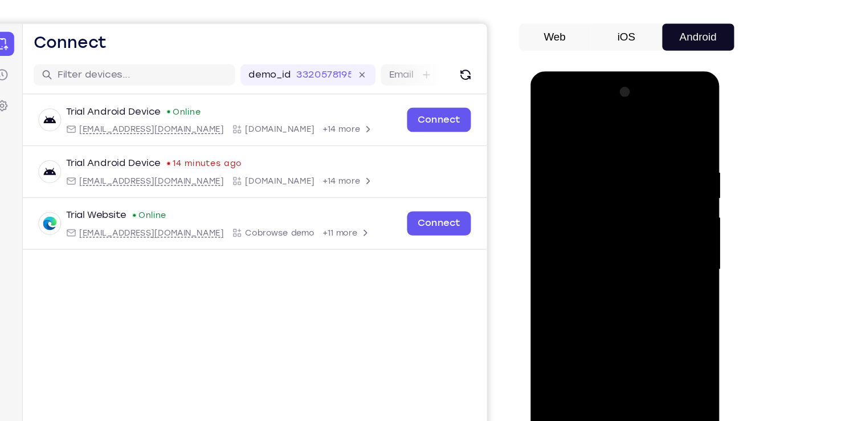
scroll to position [85, 0]
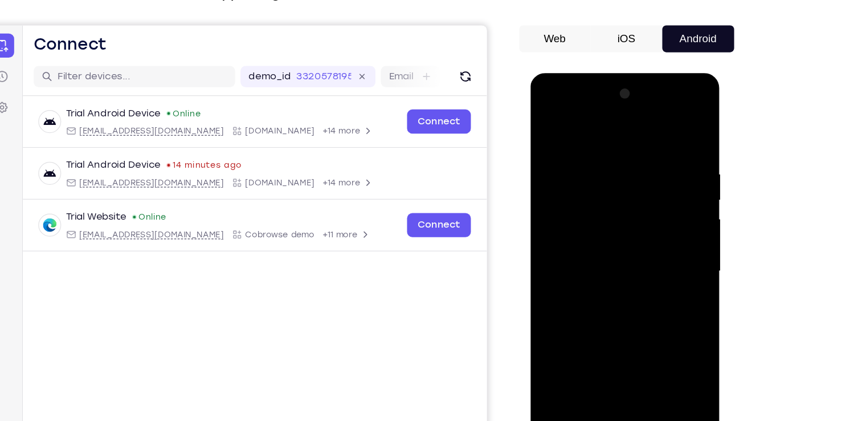
click at [547, 127] on div at bounding box center [611, 240] width 144 height 319
drag, startPoint x: 594, startPoint y: 166, endPoint x: 559, endPoint y: 392, distance: 229.0
click at [559, 392] on div at bounding box center [611, 240] width 144 height 319
drag, startPoint x: 613, startPoint y: 233, endPoint x: 574, endPoint y: 392, distance: 163.7
click at [574, 392] on div at bounding box center [611, 240] width 144 height 319
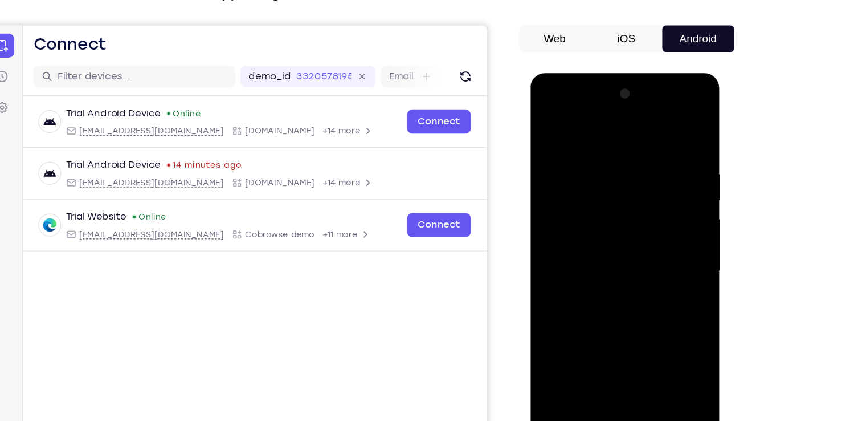
drag, startPoint x: 596, startPoint y: 155, endPoint x: 585, endPoint y: 289, distance: 134.9
click at [585, 289] on div at bounding box center [611, 240] width 144 height 319
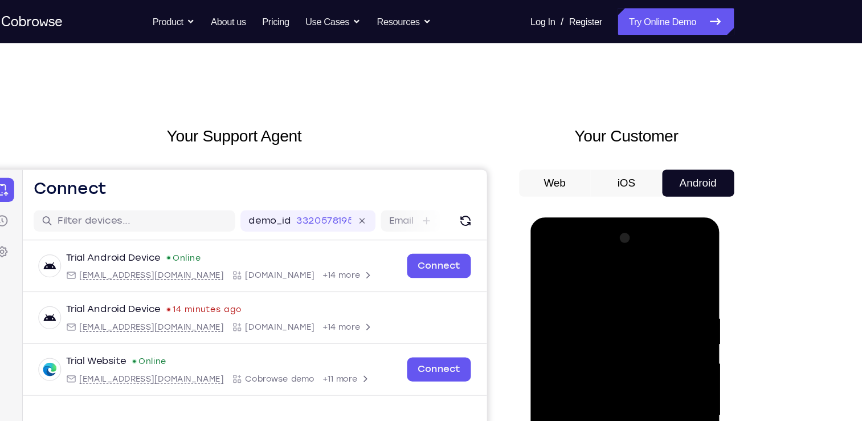
scroll to position [0, 0]
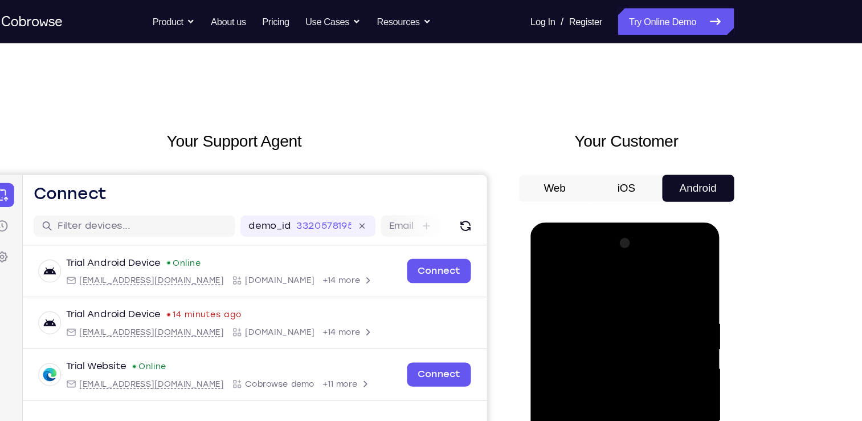
click at [576, 310] on div at bounding box center [611, 390] width 144 height 319
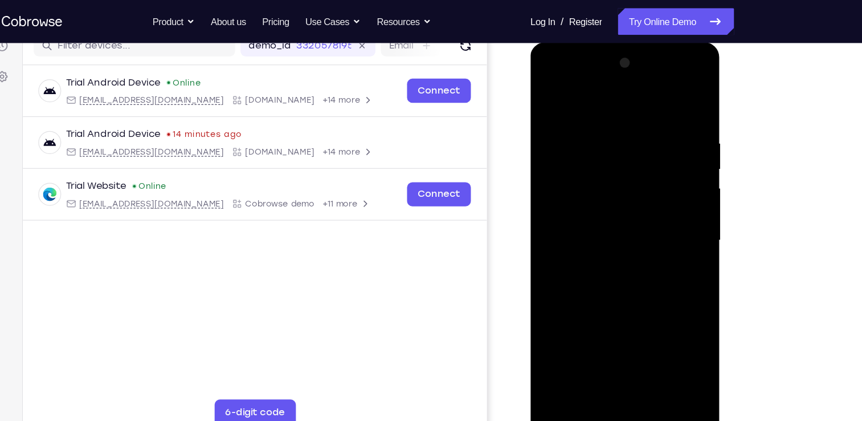
scroll to position [108, 0]
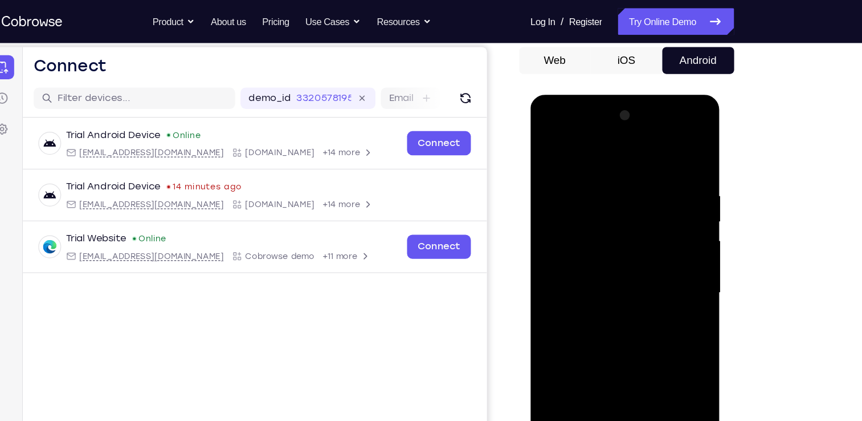
click at [547, 185] on div at bounding box center [611, 262] width 144 height 319
click at [601, 151] on div at bounding box center [611, 262] width 144 height 319
click at [577, 207] on div at bounding box center [611, 262] width 144 height 319
click at [674, 156] on div at bounding box center [611, 262] width 144 height 319
click at [575, 199] on div at bounding box center [611, 262] width 144 height 319
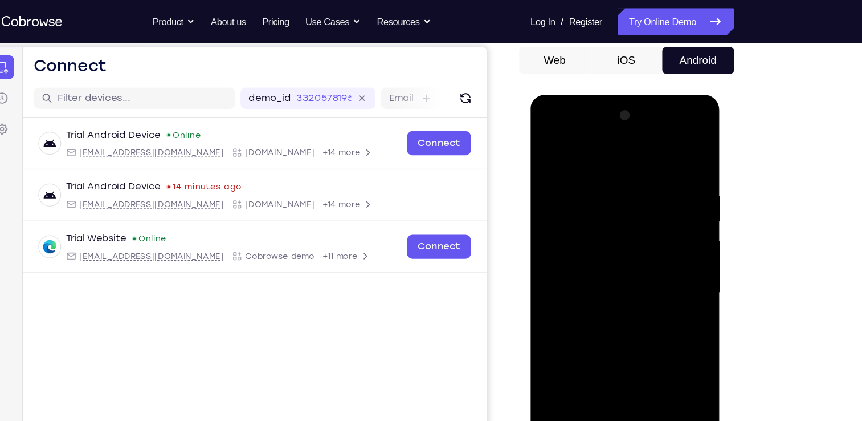
click at [674, 151] on div at bounding box center [611, 262] width 144 height 319
drag, startPoint x: 607, startPoint y: 337, endPoint x: 618, endPoint y: 177, distance: 159.9
click at [618, 177] on div at bounding box center [611, 262] width 144 height 319
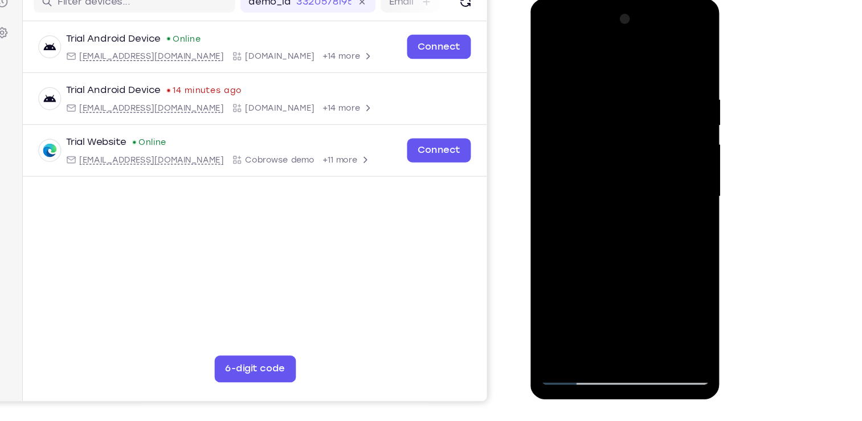
scroll to position [127, 0]
drag, startPoint x: 615, startPoint y: 255, endPoint x: 617, endPoint y: 216, distance: 38.8
click at [617, 216] on div at bounding box center [611, 167] width 144 height 319
click at [607, 197] on div at bounding box center [611, 167] width 144 height 319
click at [578, 275] on div at bounding box center [611, 167] width 144 height 319
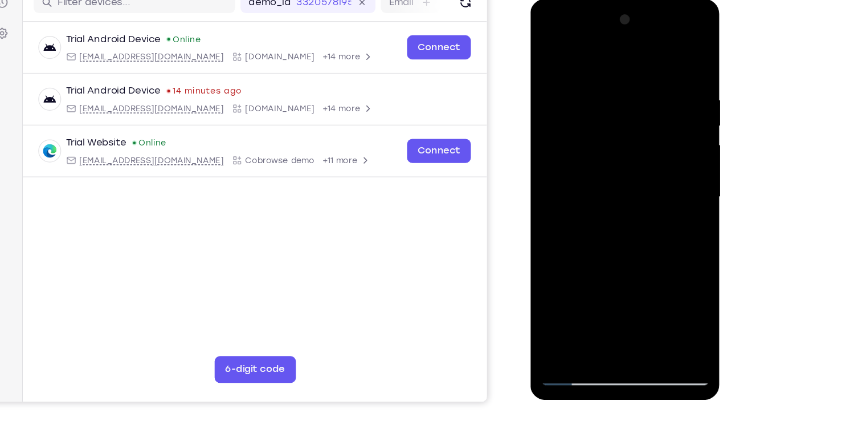
click at [570, 121] on div at bounding box center [611, 167] width 144 height 319
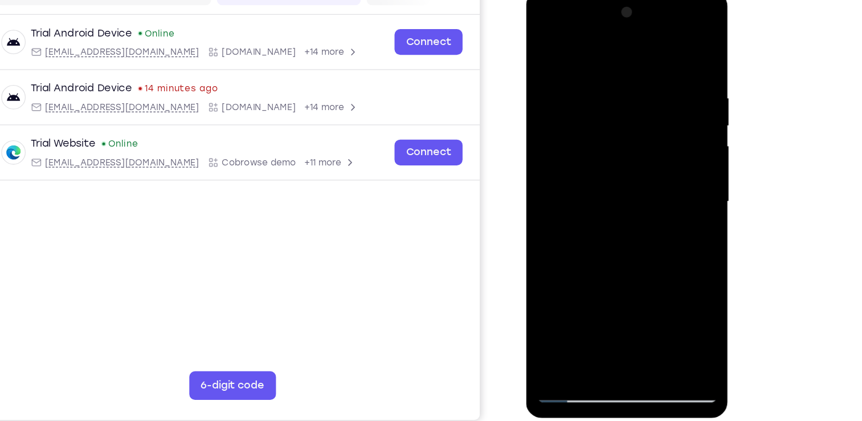
scroll to position [125, 0]
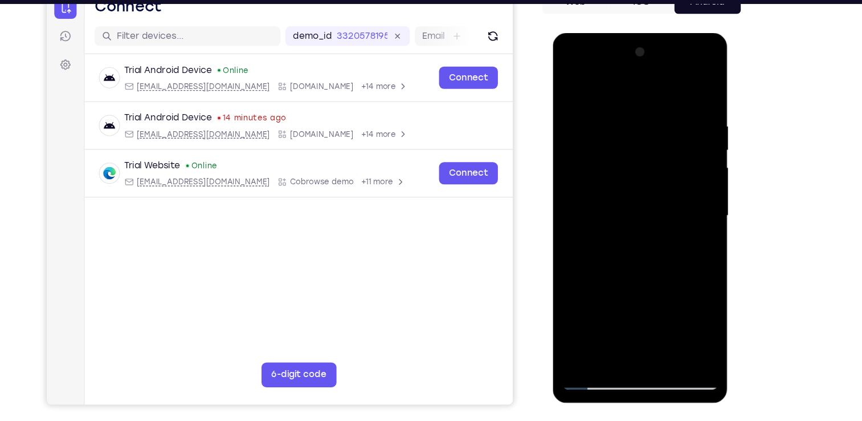
click at [570, 83] on div at bounding box center [633, 201] width 144 height 319
click at [593, 354] on div at bounding box center [633, 201] width 144 height 319
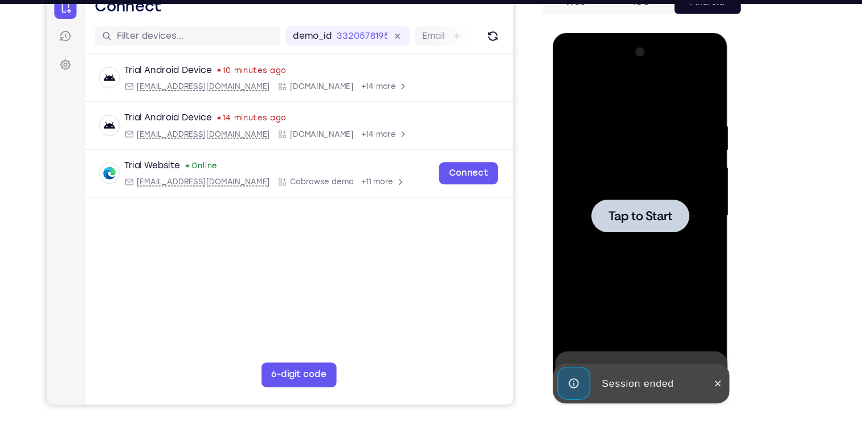
click at [655, 242] on div at bounding box center [633, 201] width 144 height 319
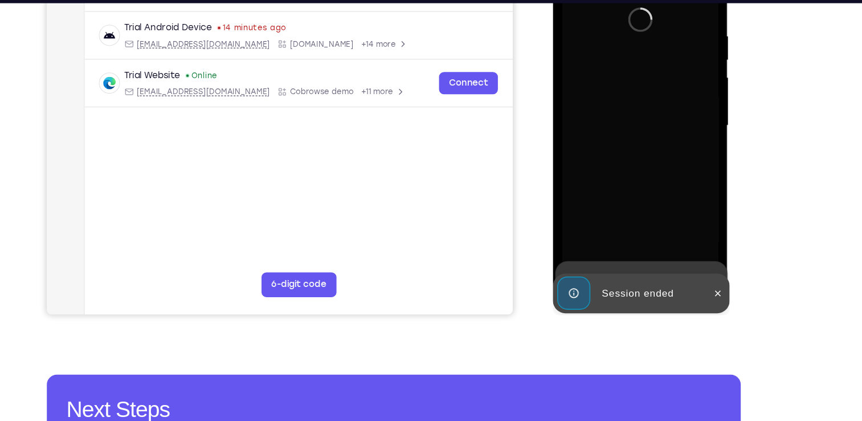
scroll to position [213, 0]
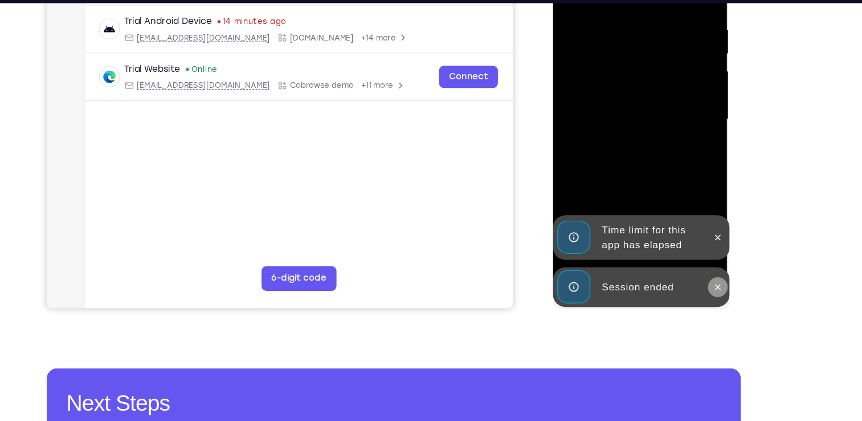
click at [704, 256] on icon at bounding box center [704, 259] width 9 height 9
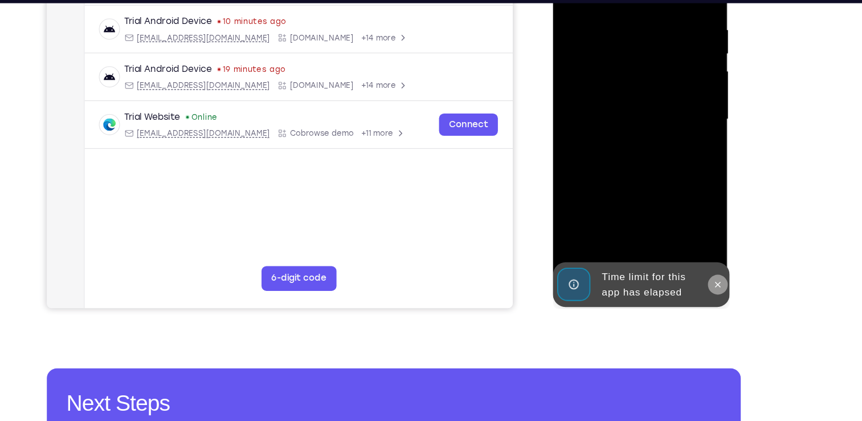
click at [700, 259] on icon at bounding box center [704, 256] width 9 height 9
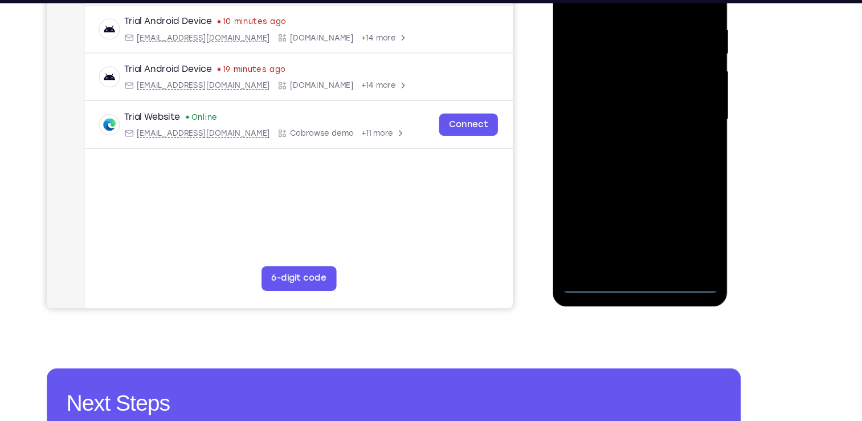
click at [635, 258] on div at bounding box center [633, 105] width 144 height 319
click at [686, 208] on div at bounding box center [633, 105] width 144 height 319
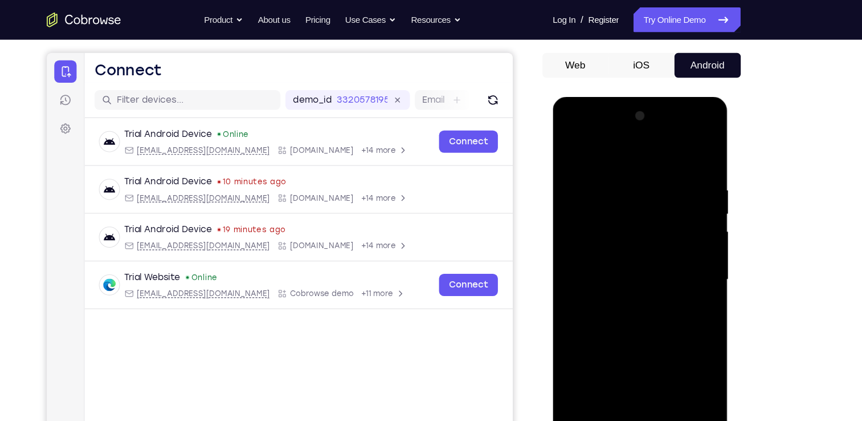
scroll to position [291, 0]
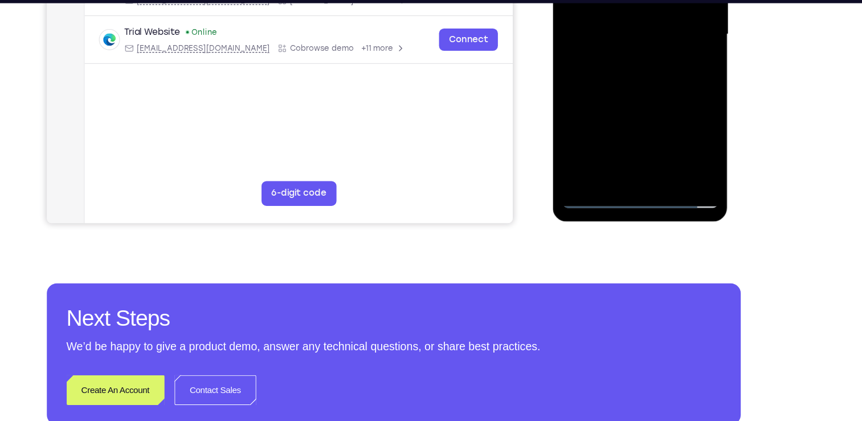
click at [635, 174] on div at bounding box center [633, 20] width 144 height 319
click at [680, 123] on div at bounding box center [633, 20] width 144 height 319
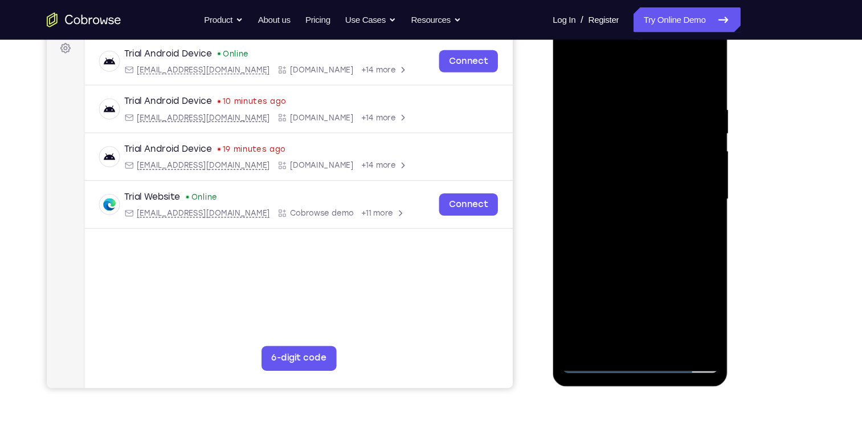
scroll to position [124, 0]
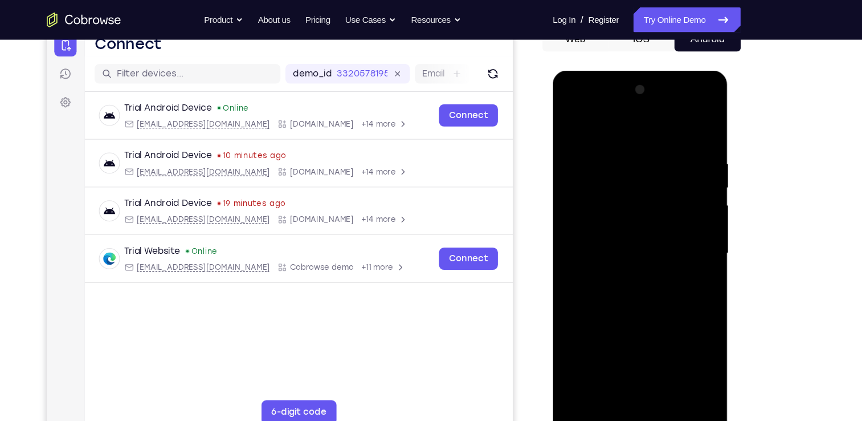
click at [630, 129] on div at bounding box center [633, 238] width 144 height 319
click at [585, 207] on div at bounding box center [633, 238] width 144 height 319
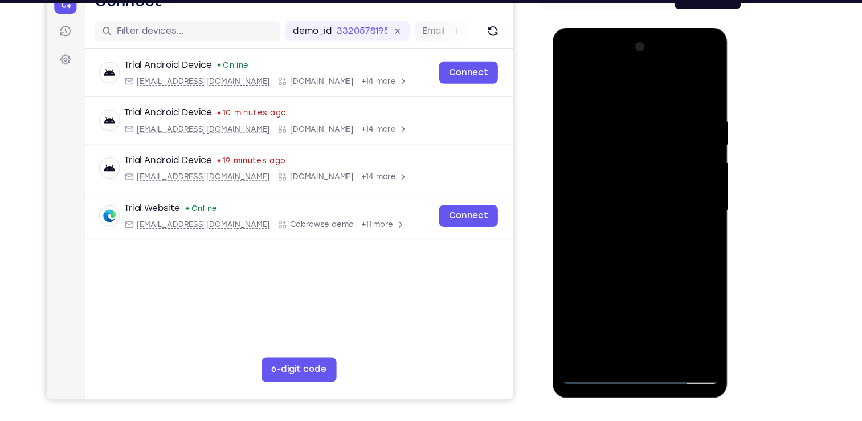
scroll to position [133, 0]
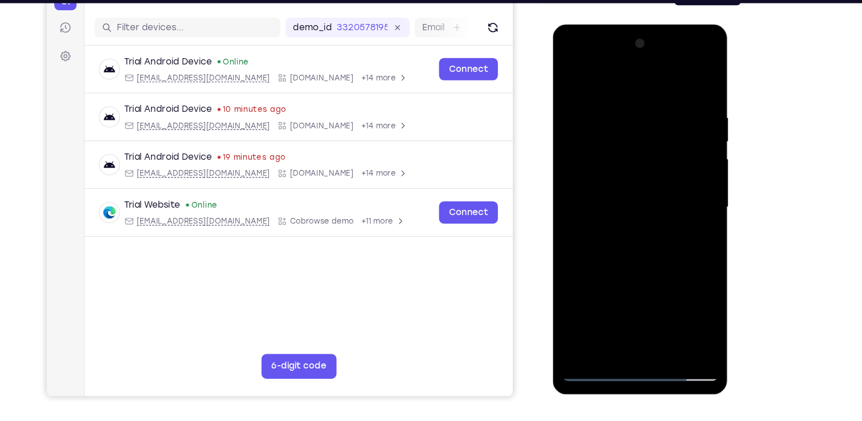
click at [627, 324] on div at bounding box center [633, 191] width 144 height 319
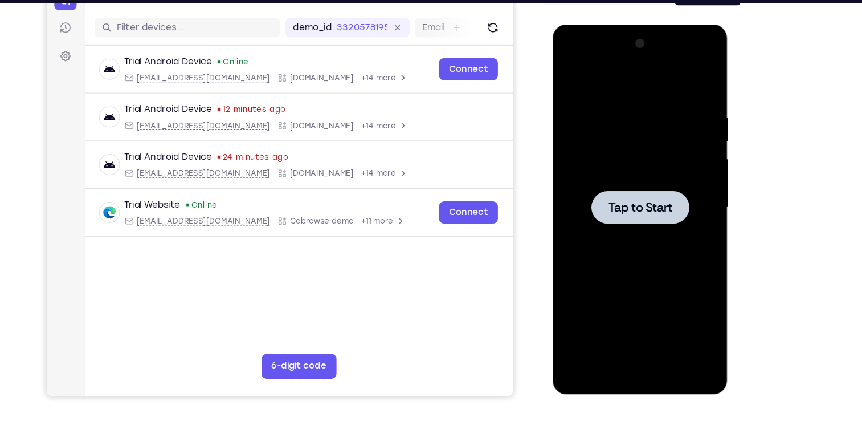
click at [594, 205] on div at bounding box center [633, 192] width 90 height 30
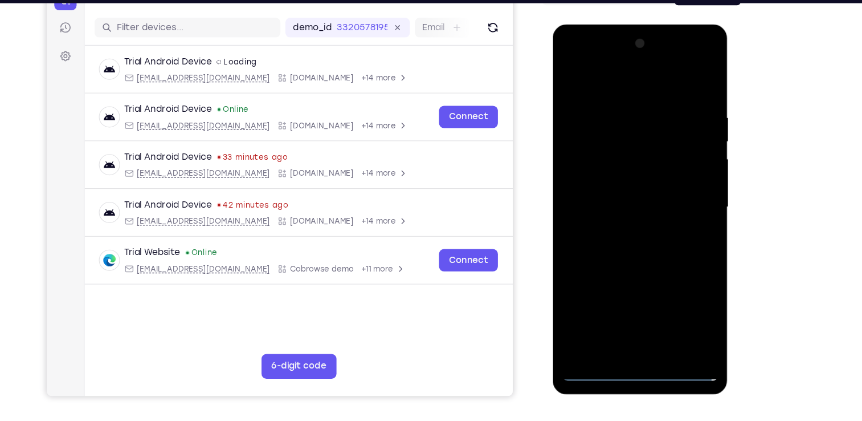
click at [637, 345] on div at bounding box center [633, 191] width 144 height 319
click at [682, 297] on div at bounding box center [633, 191] width 144 height 319
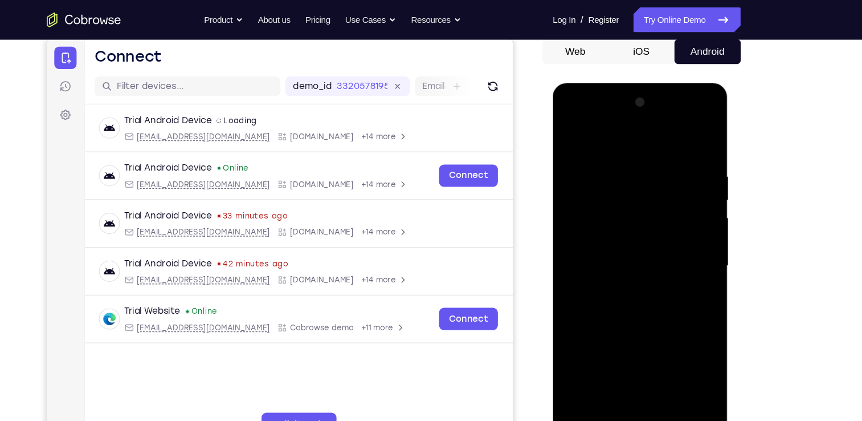
scroll to position [99, 0]
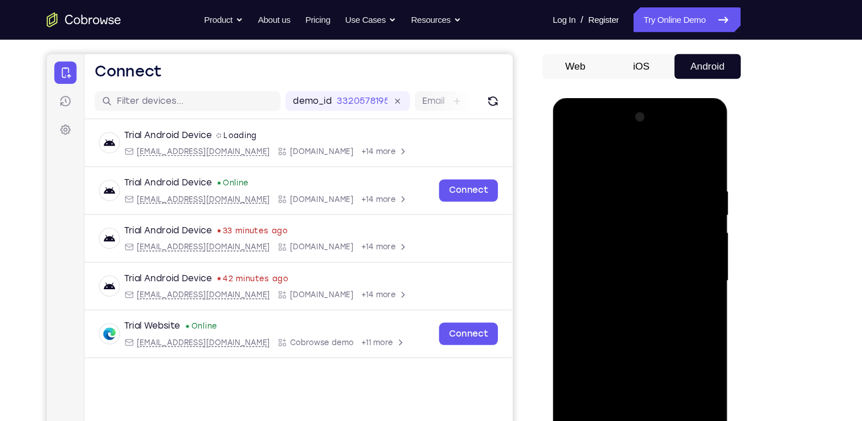
click at [624, 157] on div at bounding box center [633, 265] width 144 height 319
drag, startPoint x: 624, startPoint y: 225, endPoint x: 624, endPoint y: 157, distance: 67.2
click at [624, 157] on div at bounding box center [633, 265] width 144 height 319
click at [681, 259] on div at bounding box center [633, 265] width 144 height 319
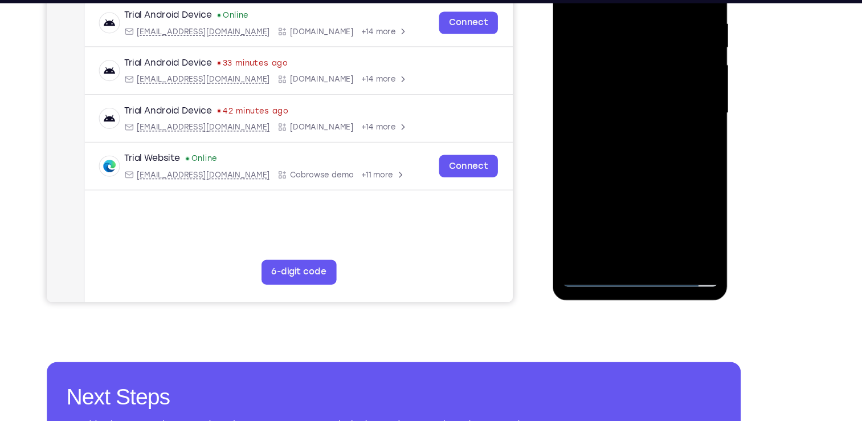
scroll to position [219, 0]
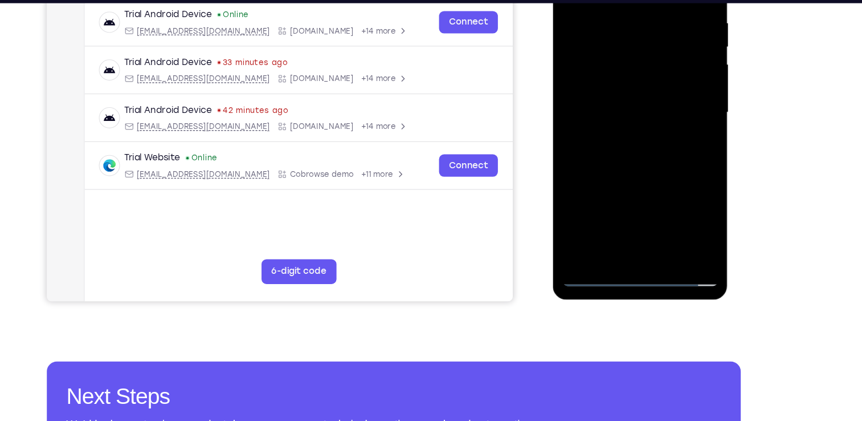
click at [618, 235] on div at bounding box center [633, 98] width 144 height 319
click at [622, 44] on div at bounding box center [633, 98] width 144 height 319
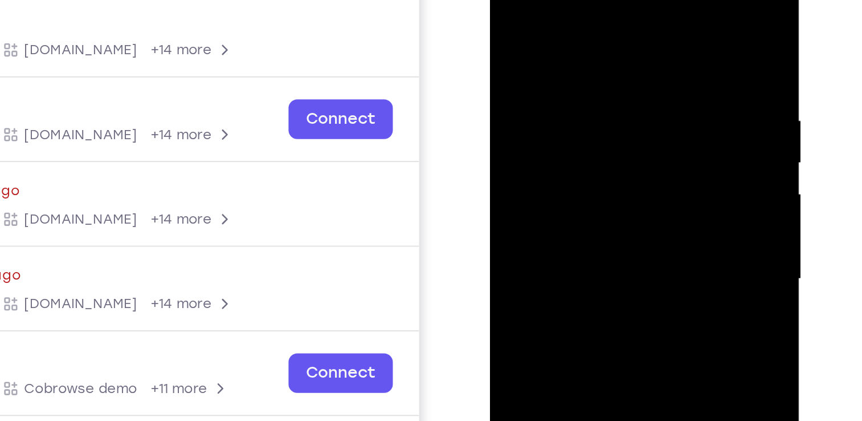
scroll to position [141, 0]
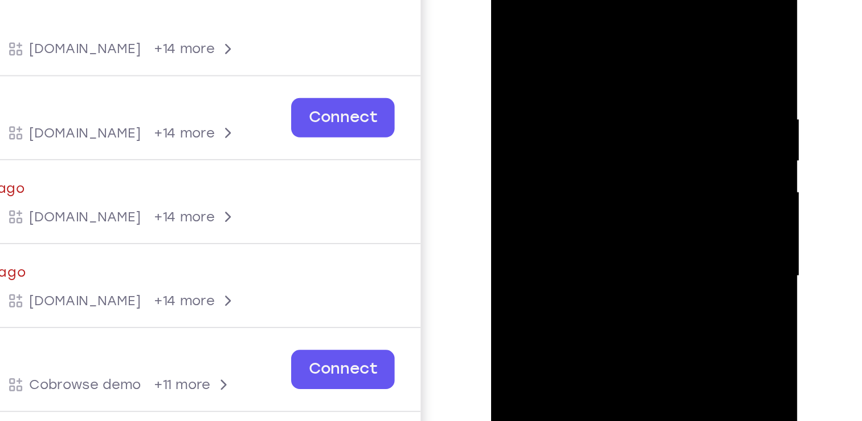
click at [540, 128] on div at bounding box center [572, 123] width 144 height 319
click at [525, 117] on div at bounding box center [572, 123] width 144 height 319
click at [535, 138] on div at bounding box center [572, 123] width 144 height 319
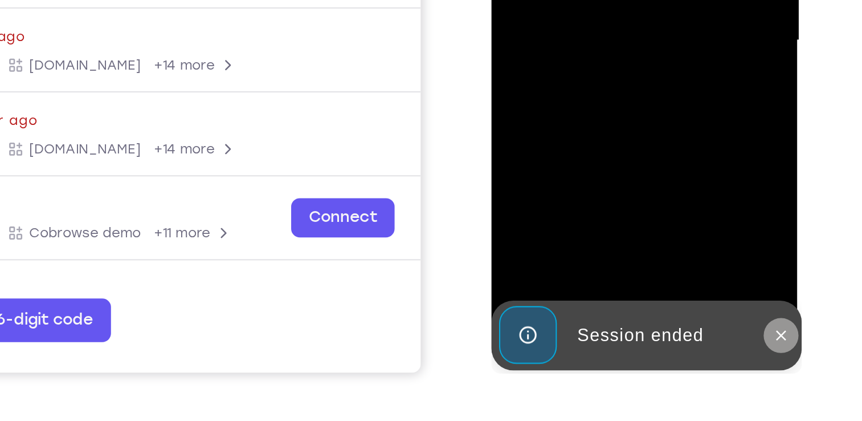
click at [645, 40] on icon at bounding box center [642, 42] width 9 height 9
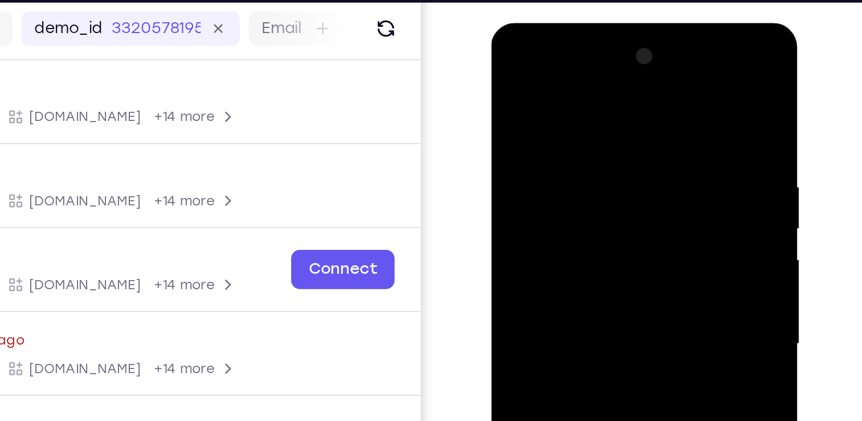
click at [567, 80] on div at bounding box center [572, 190] width 144 height 319
click at [621, 187] on div at bounding box center [572, 190] width 144 height 319
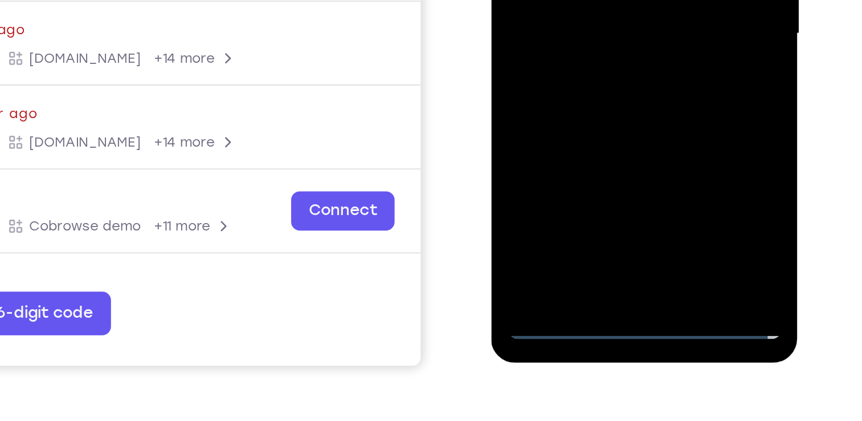
scroll to position [147, 0]
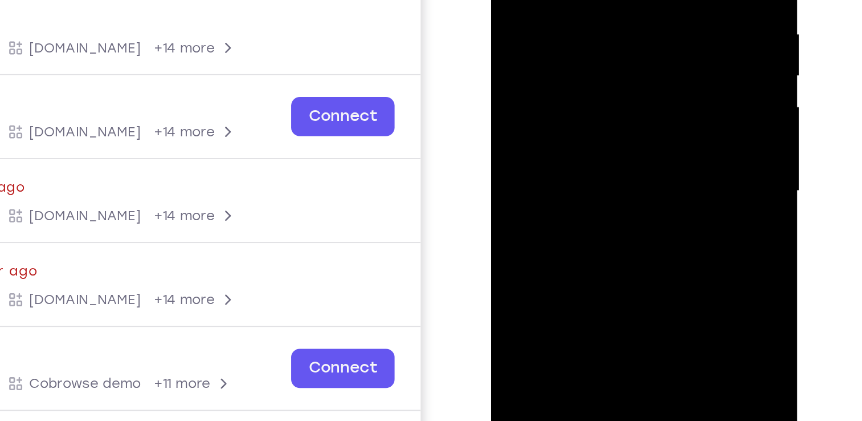
scroll to position [146, 0]
click at [549, 27] on div at bounding box center [572, 38] width 144 height 319
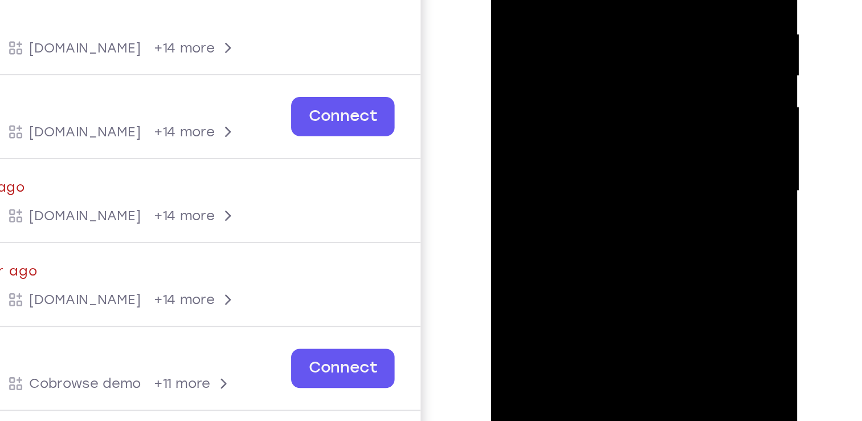
click at [549, 39] on div at bounding box center [572, 38] width 144 height 319
click at [543, 24] on div at bounding box center [572, 38] width 144 height 319
click at [548, 44] on div at bounding box center [572, 38] width 144 height 319
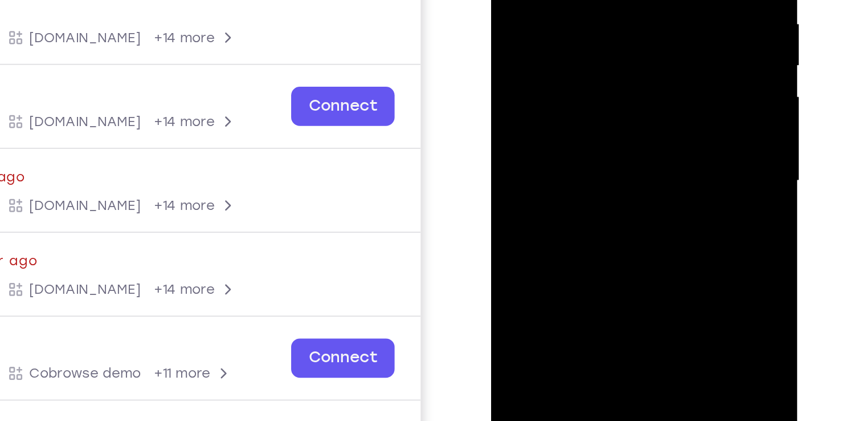
click at [556, 0] on div at bounding box center [572, 28] width 144 height 319
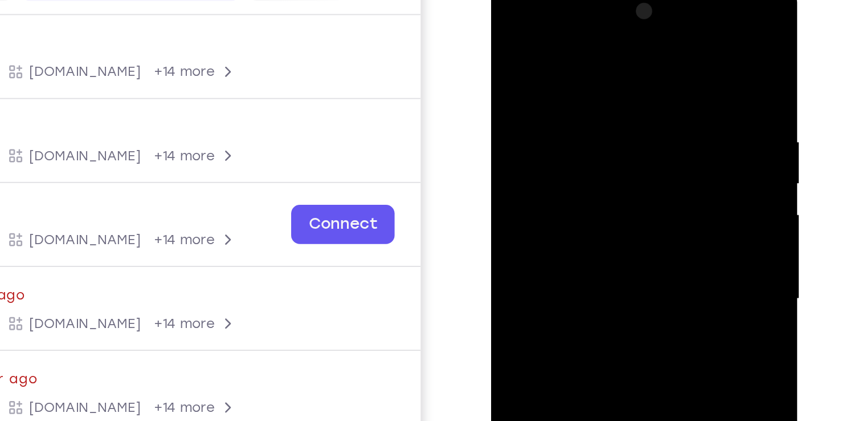
click at [523, 90] on div at bounding box center [572, 146] width 144 height 319
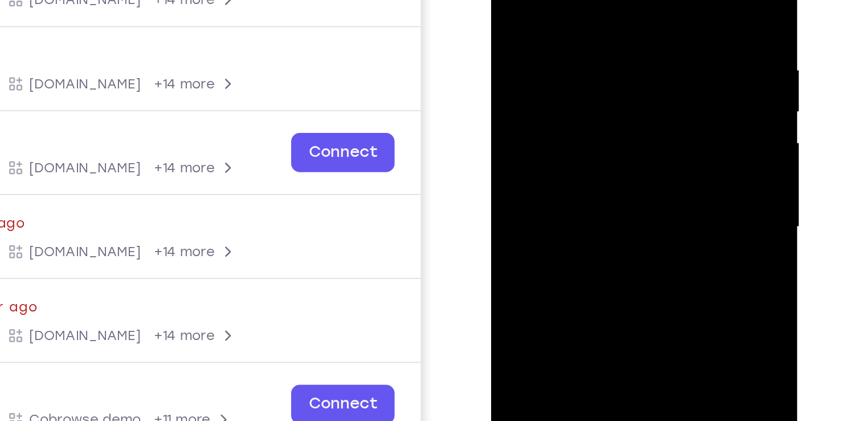
click at [522, 21] on div at bounding box center [572, 74] width 144 height 319
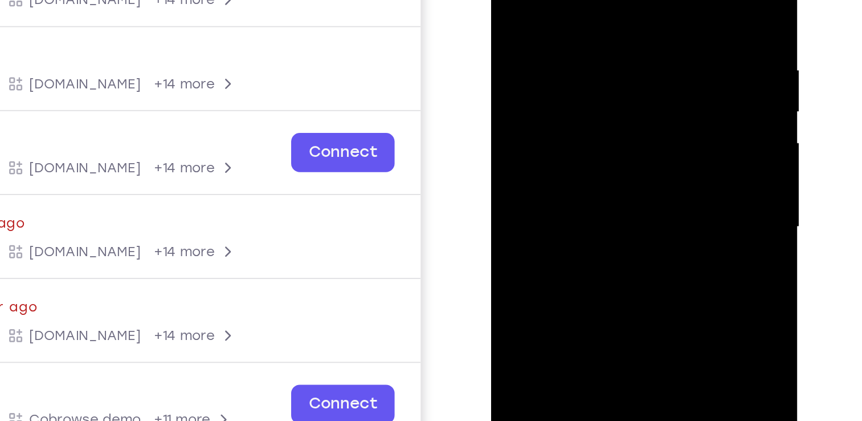
click at [522, 21] on div at bounding box center [572, 74] width 144 height 319
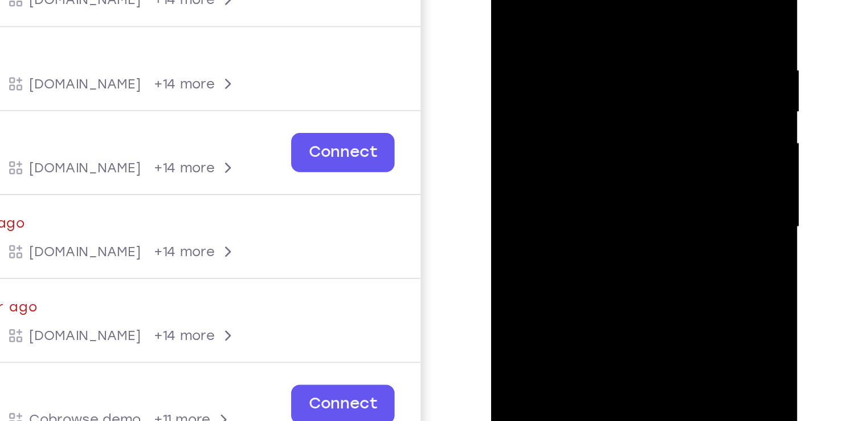
click at [522, 21] on div at bounding box center [572, 74] width 144 height 319
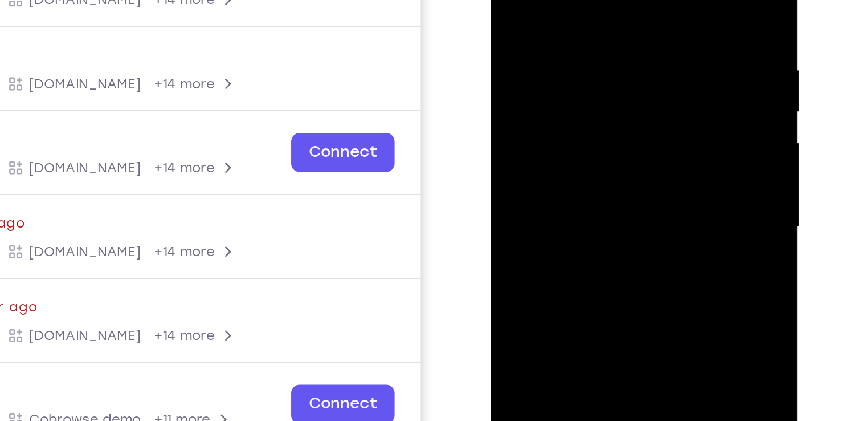
click at [522, 21] on div at bounding box center [572, 74] width 144 height 319
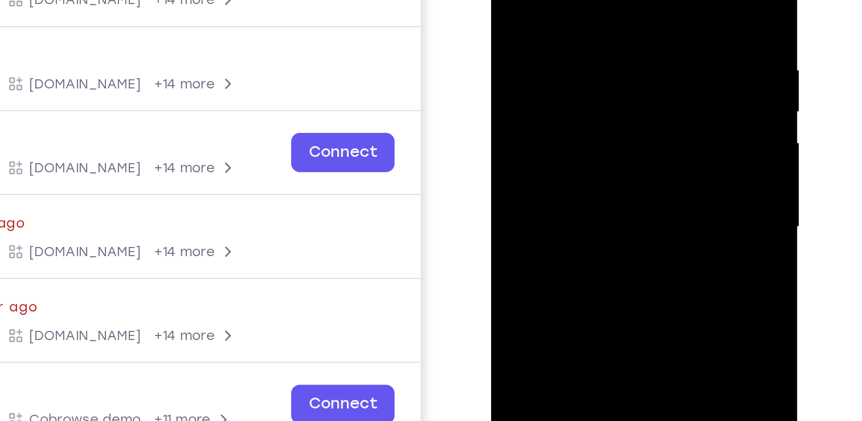
click at [522, 21] on div at bounding box center [572, 74] width 144 height 319
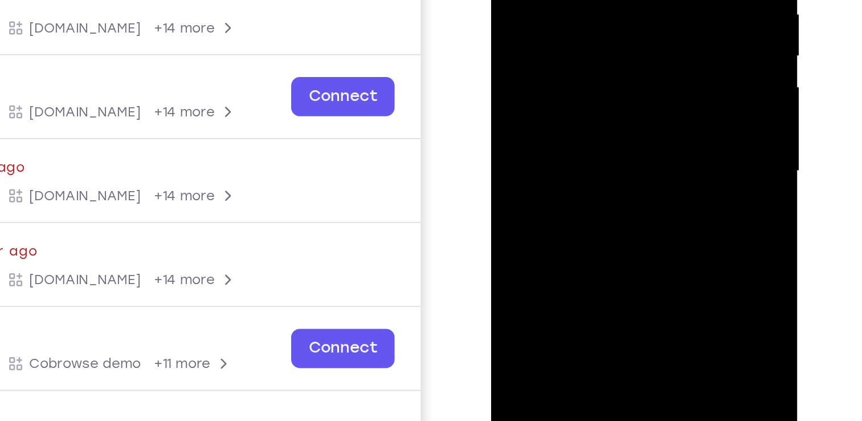
click at [574, 56] on div at bounding box center [572, 18] width 144 height 319
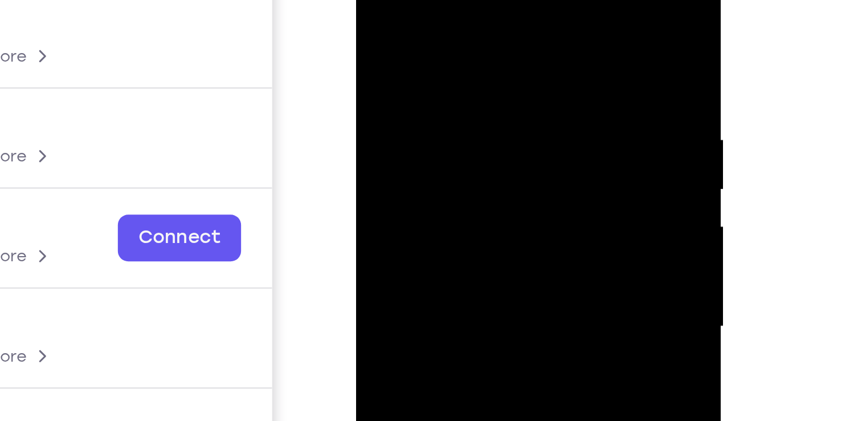
click at [422, 22] on div at bounding box center [437, 112] width 144 height 319
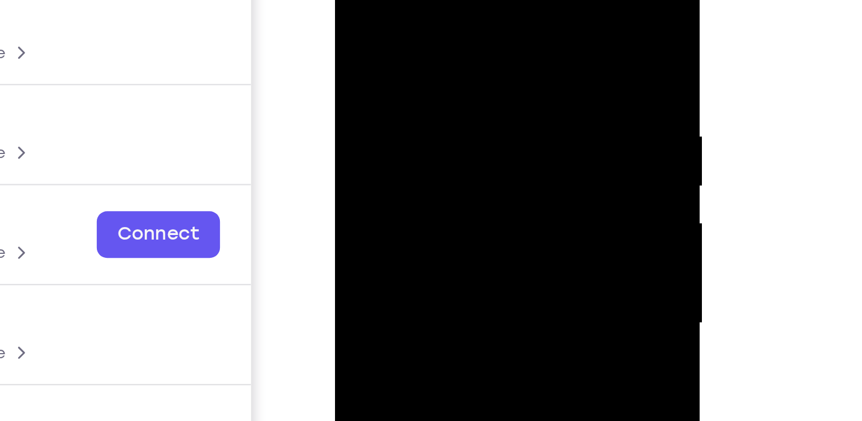
click at [475, 0] on div at bounding box center [416, 109] width 144 height 319
drag, startPoint x: 455, startPoint y: 81, endPoint x: 447, endPoint y: -29, distance: 110.3
click at [447, 0] on div at bounding box center [416, 109] width 144 height 319
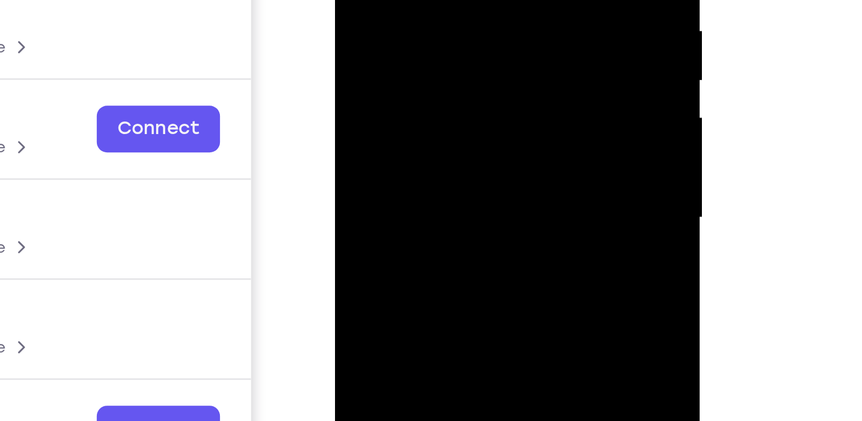
click at [418, 1] on div at bounding box center [416, 3] width 144 height 319
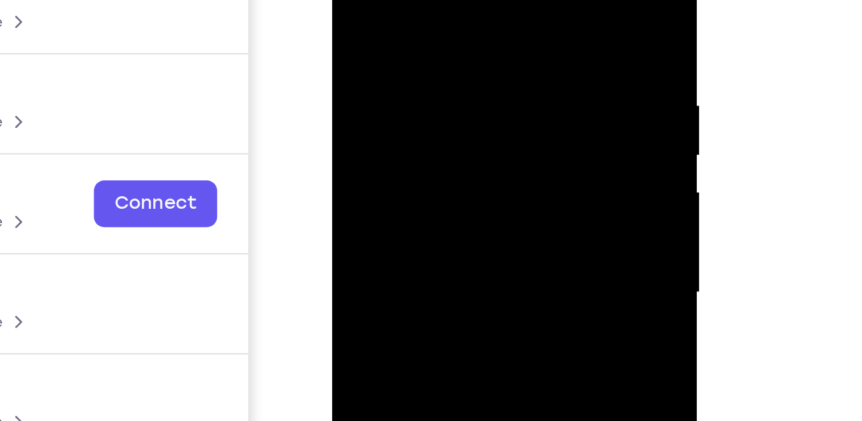
click at [410, 0] on div at bounding box center [413, 78] width 144 height 319
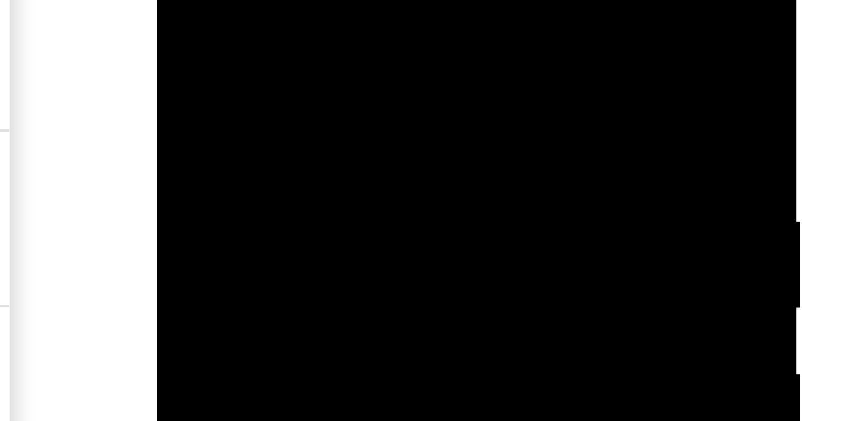
click at [177, 0] on div at bounding box center [238, 47] width 144 height 319
drag, startPoint x: 223, startPoint y: -25, endPoint x: 218, endPoint y: -101, distance: 76.5
click at [218, 0] on div at bounding box center [238, 47] width 144 height 319
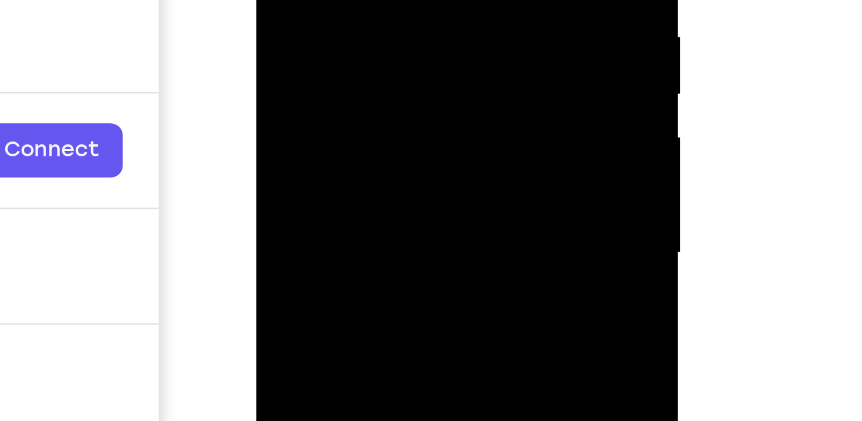
drag, startPoint x: 329, startPoint y: -91, endPoint x: 324, endPoint y: -97, distance: 8.1
drag, startPoint x: 336, startPoint y: -25, endPoint x: 333, endPoint y: -123, distance: 98.0
drag, startPoint x: 346, startPoint y: -23, endPoint x: 346, endPoint y: -70, distance: 46.7
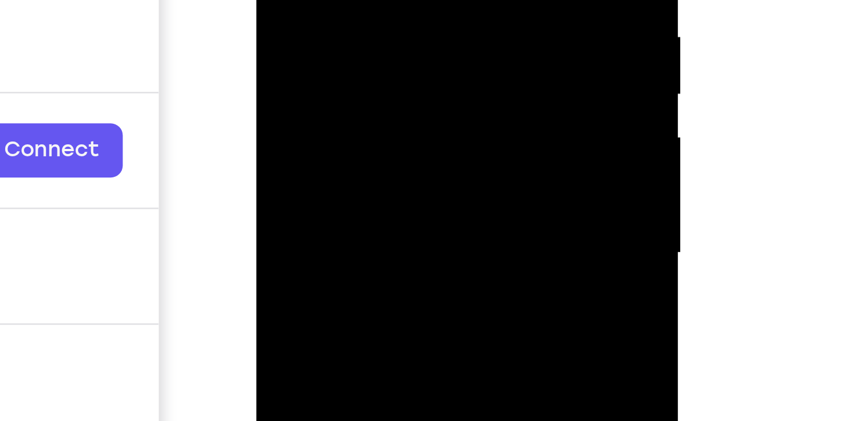
drag, startPoint x: 336, startPoint y: -26, endPoint x: 337, endPoint y: -108, distance: 82.1
drag, startPoint x: 340, startPoint y: -14, endPoint x: 340, endPoint y: -89, distance: 75.8
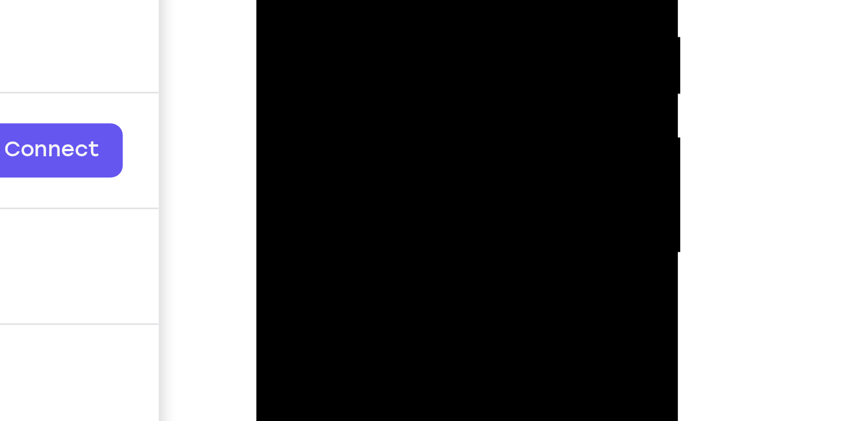
drag, startPoint x: 354, startPoint y: -13, endPoint x: 350, endPoint y: -86, distance: 73.6
drag, startPoint x: 364, startPoint y: -23, endPoint x: 362, endPoint y: -56, distance: 33.6
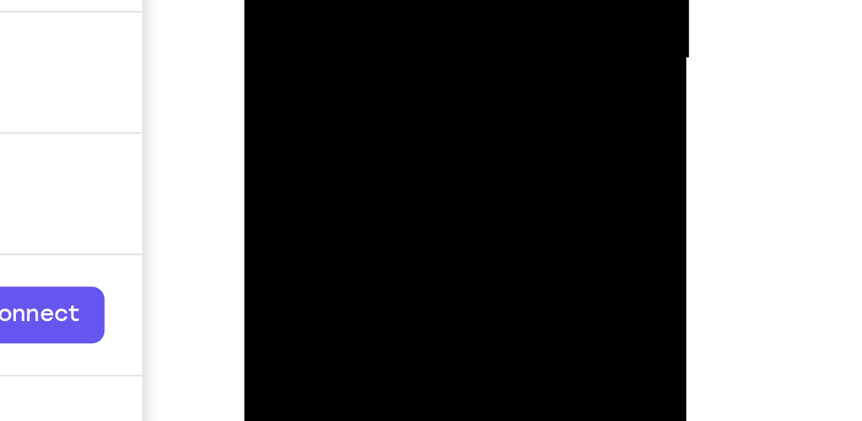
drag, startPoint x: 342, startPoint y: -144, endPoint x: 350, endPoint y: -242, distance: 98.3
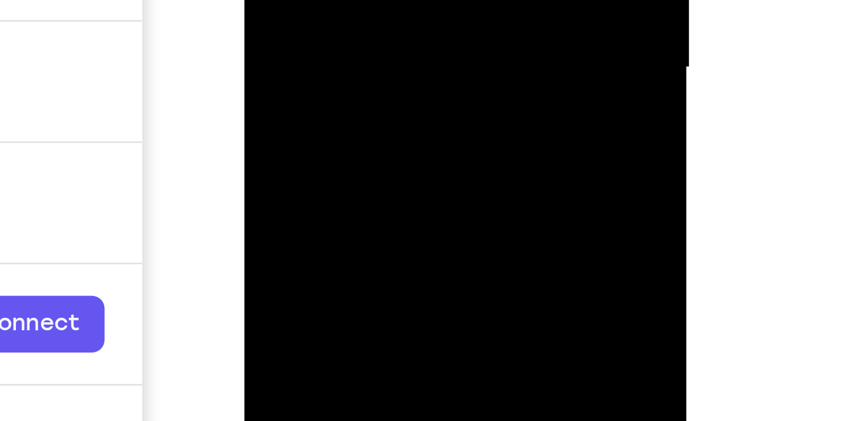
scroll to position [176, 0]
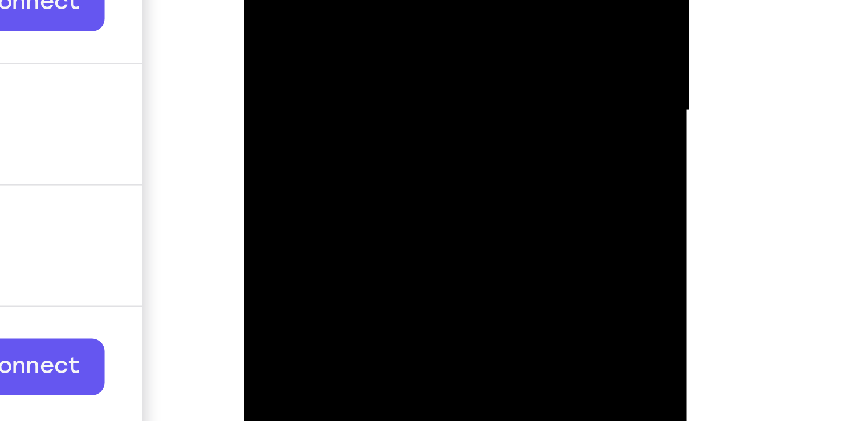
drag, startPoint x: 338, startPoint y: -125, endPoint x: 342, endPoint y: -187, distance: 62.2
drag, startPoint x: 346, startPoint y: -142, endPoint x: 344, endPoint y: -193, distance: 51.3
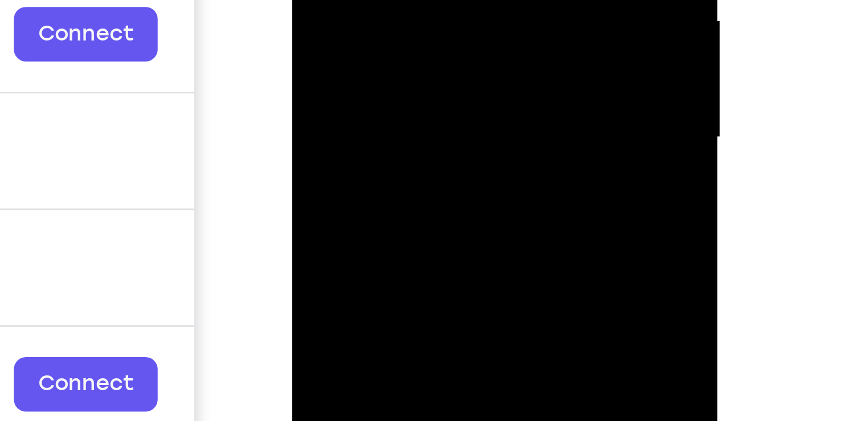
drag, startPoint x: 398, startPoint y: -97, endPoint x: 402, endPoint y: -189, distance: 92.4
drag, startPoint x: 381, startPoint y: -87, endPoint x: 384, endPoint y: -173, distance: 86.1
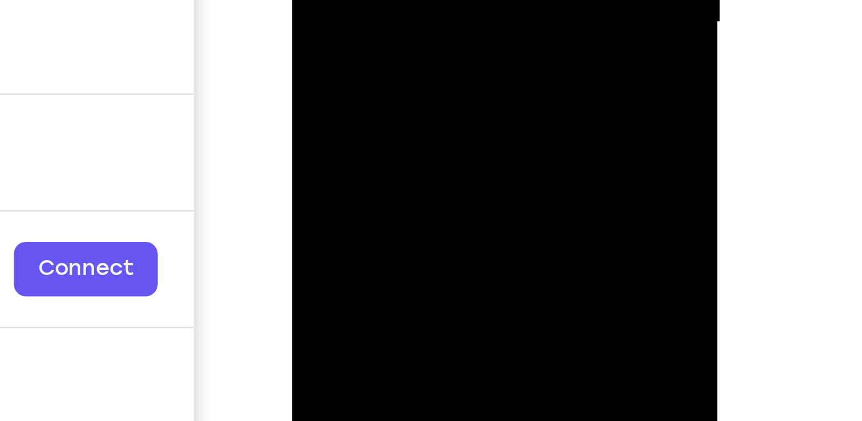
drag, startPoint x: 378, startPoint y: -188, endPoint x: 381, endPoint y: -253, distance: 65.0
drag, startPoint x: 388, startPoint y: -194, endPoint x: 389, endPoint y: -253, distance: 59.3
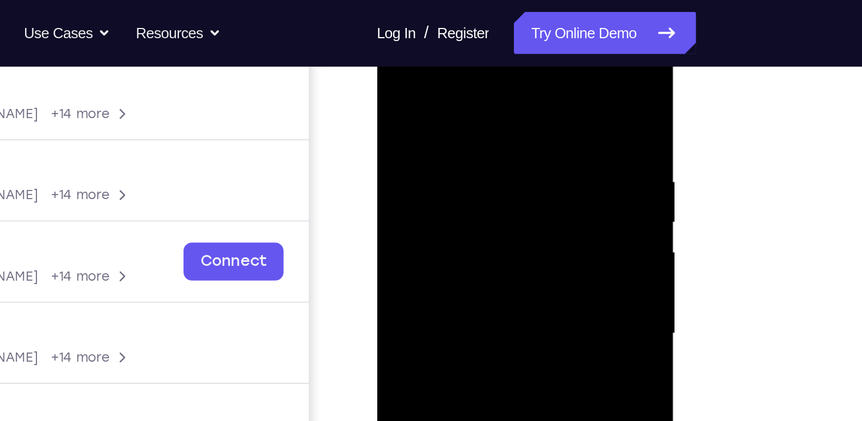
scroll to position [156, 0]
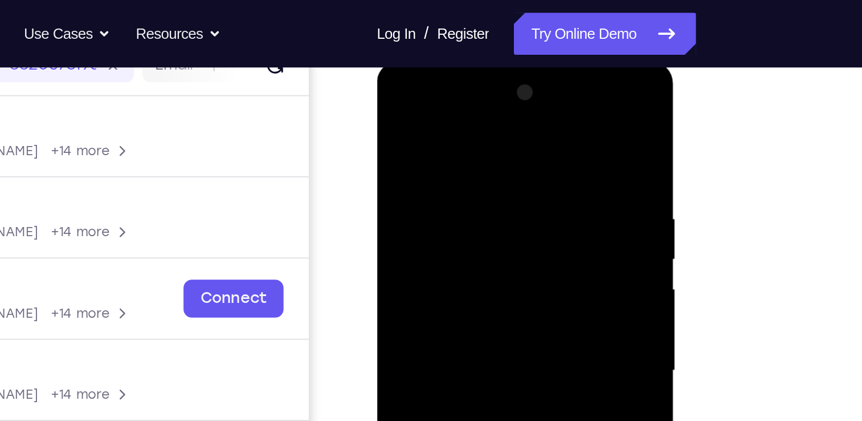
click at [475, 138] on div at bounding box center [457, 227] width 144 height 319
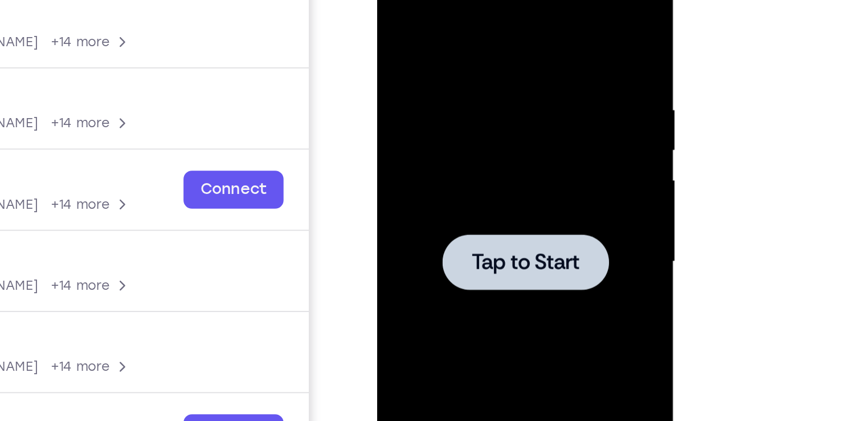
click at [445, 104] on div at bounding box center [457, 119] width 90 height 30
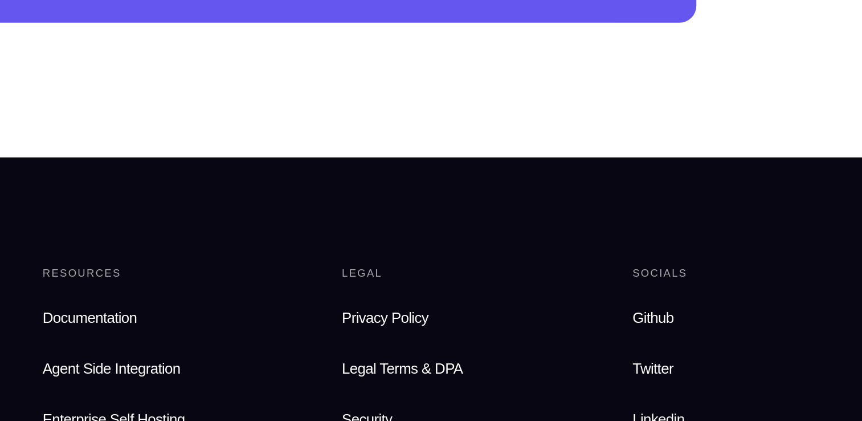
scroll to position [516, 0]
